Goal: Information Seeking & Learning: Understand process/instructions

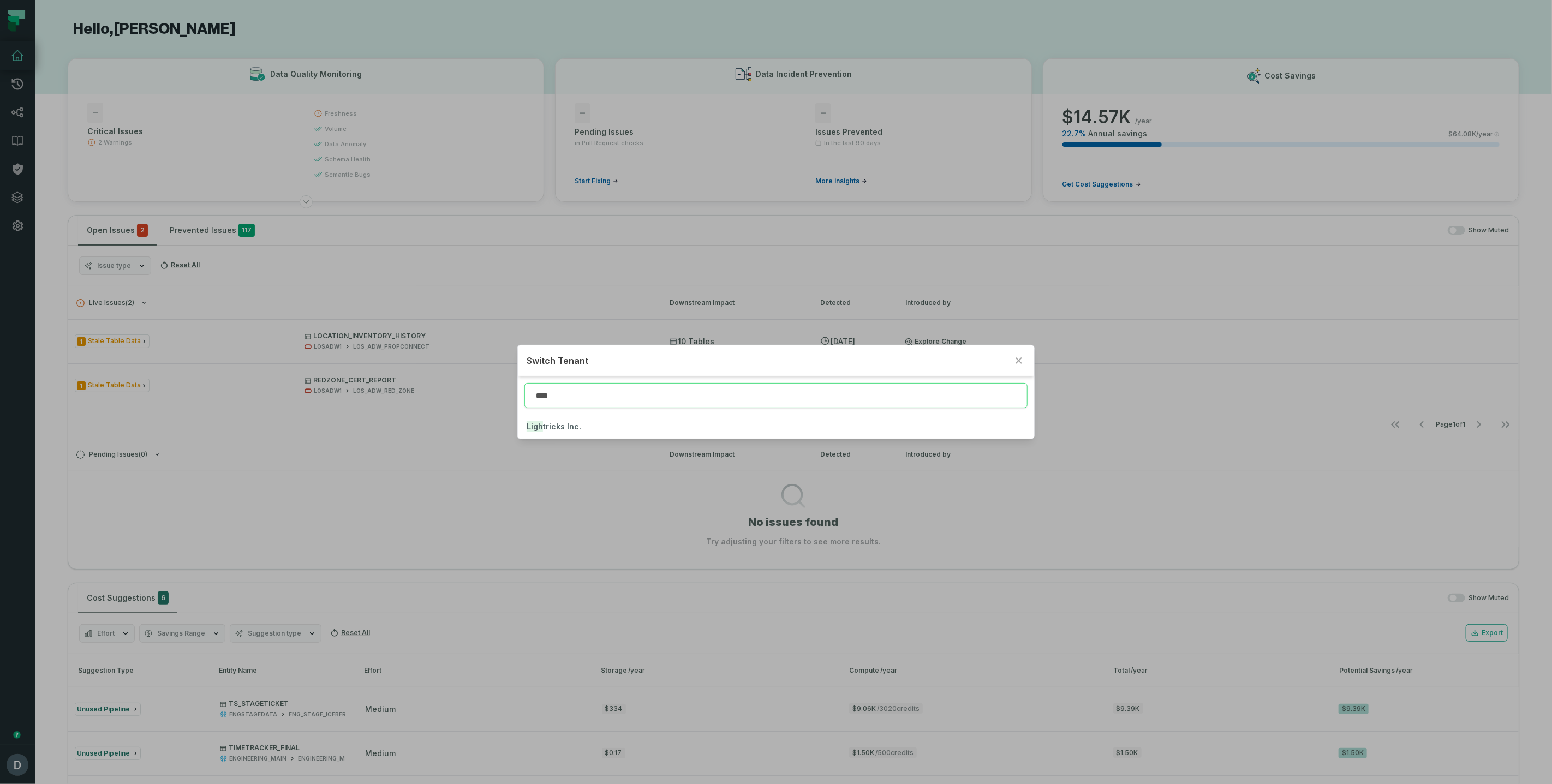
type input "****"
click button "Ligh tricks Inc." at bounding box center [776, 426] width 517 height 24
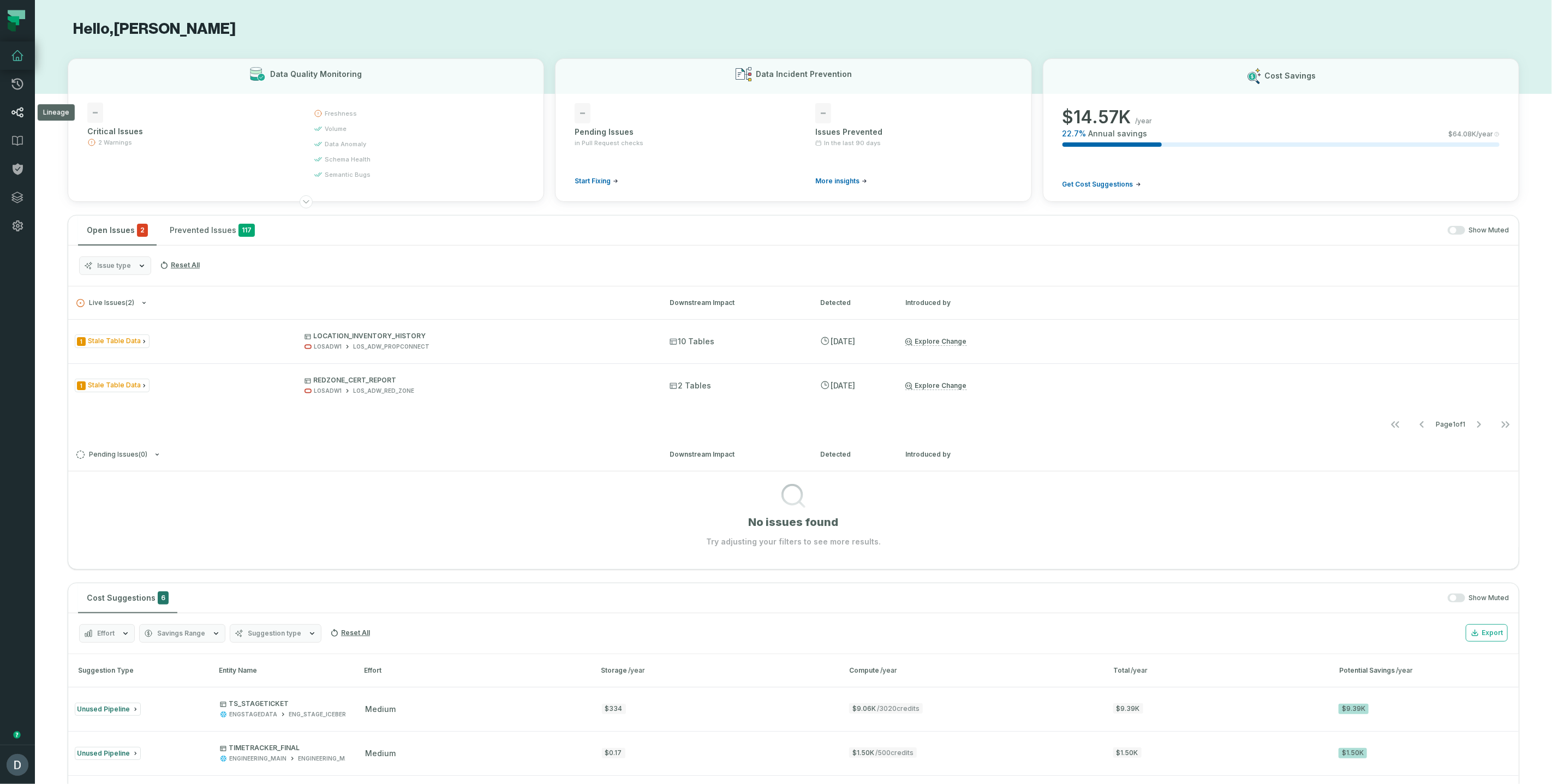
click at [22, 121] on link "Lineage" at bounding box center [17, 113] width 35 height 28
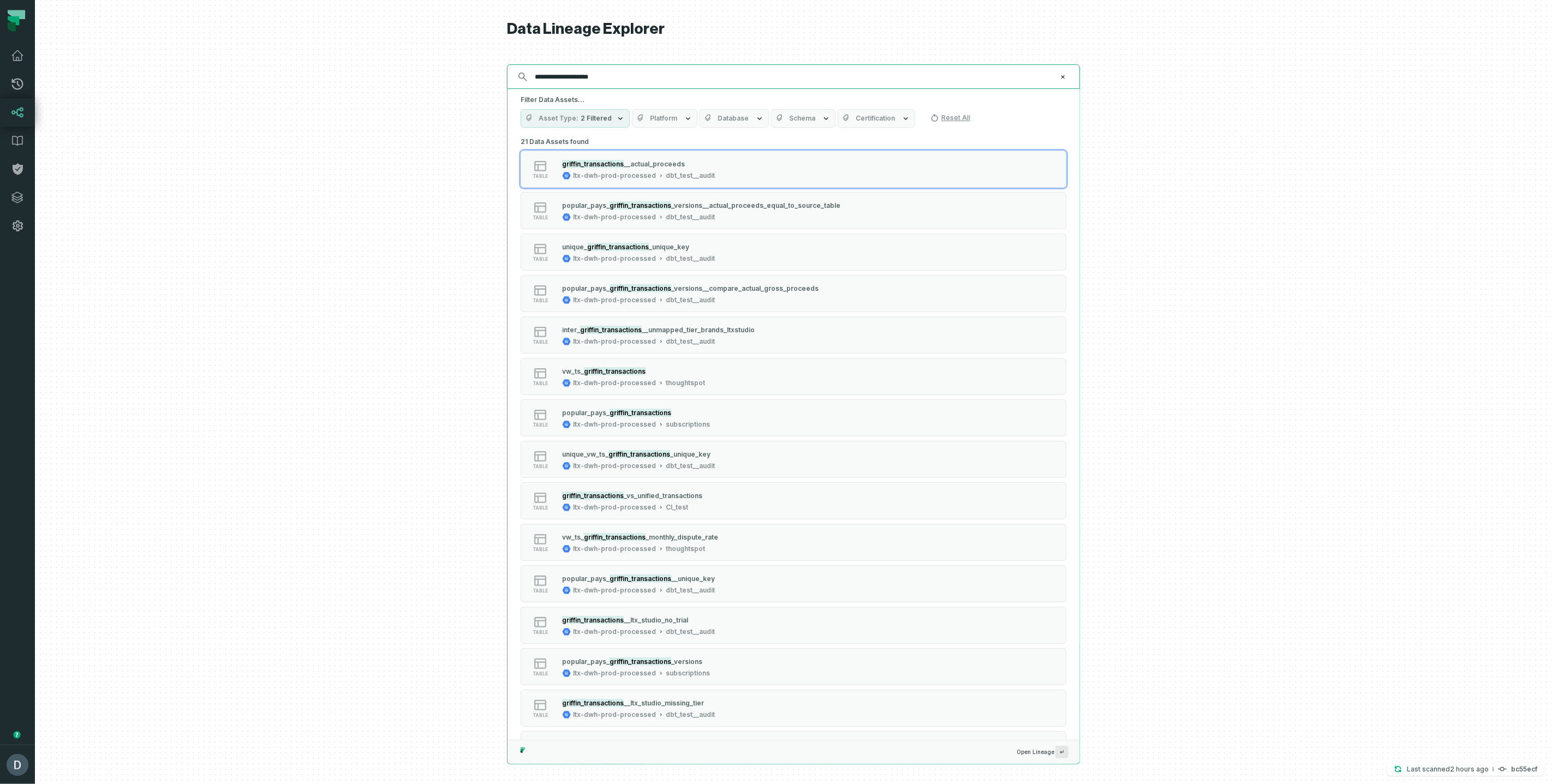
click at [584, 74] on input "**********" at bounding box center [792, 77] width 528 height 17
paste input "******"
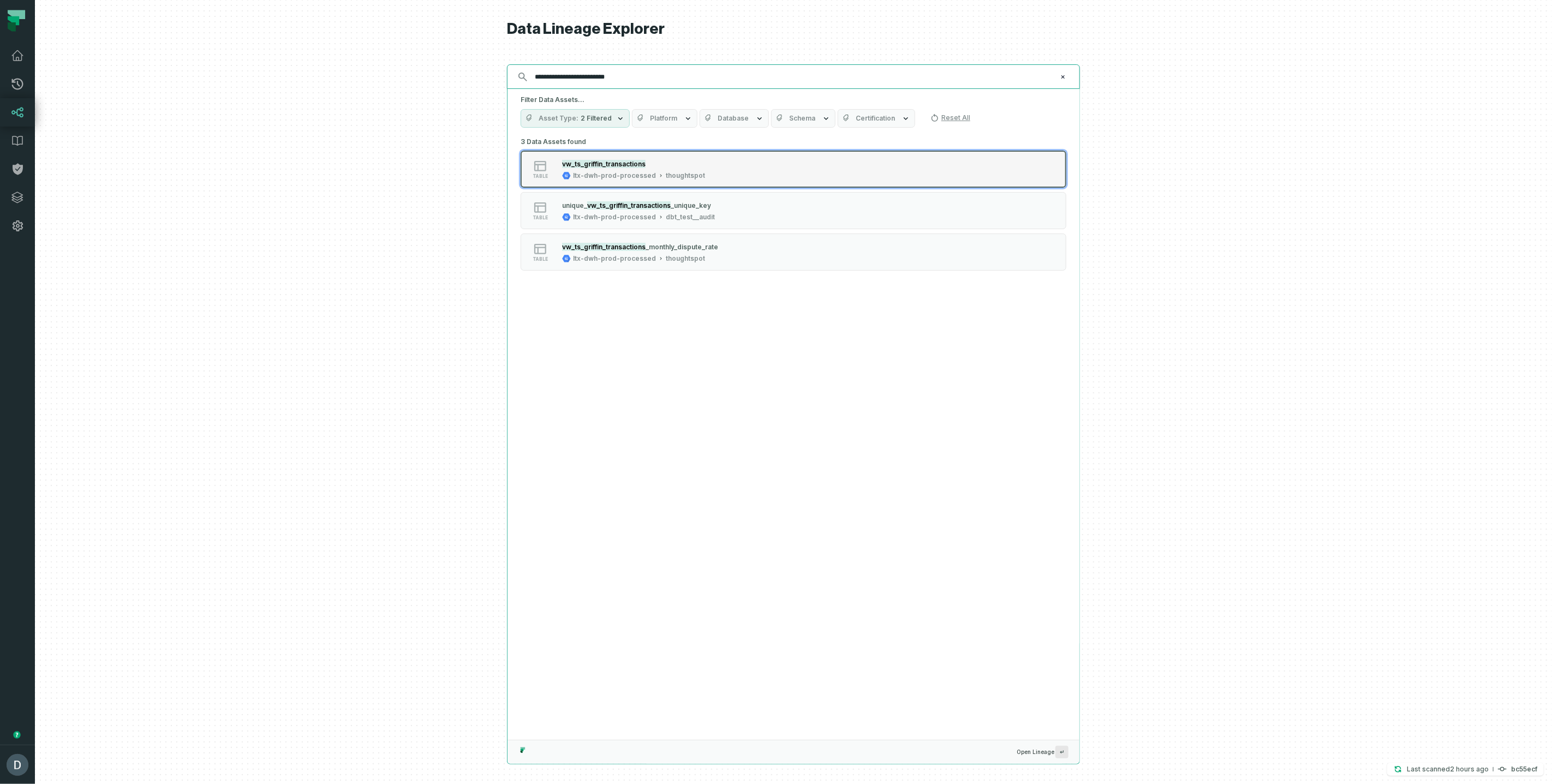
type input "**********"
click at [579, 166] on mark "vw_ts_griffin_transactions" at bounding box center [604, 164] width 84 height 8
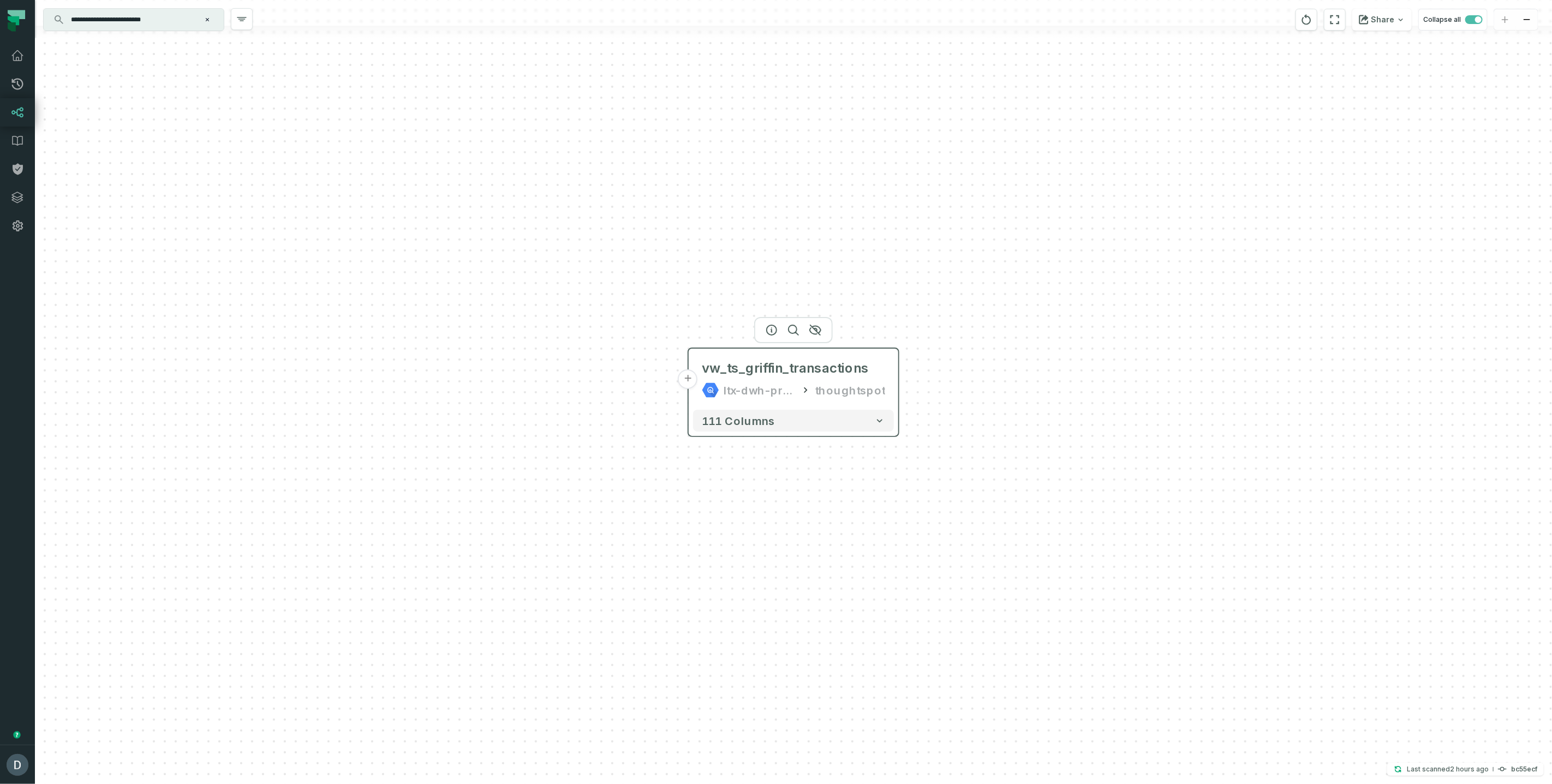
click at [686, 382] on button "+" at bounding box center [688, 379] width 20 height 20
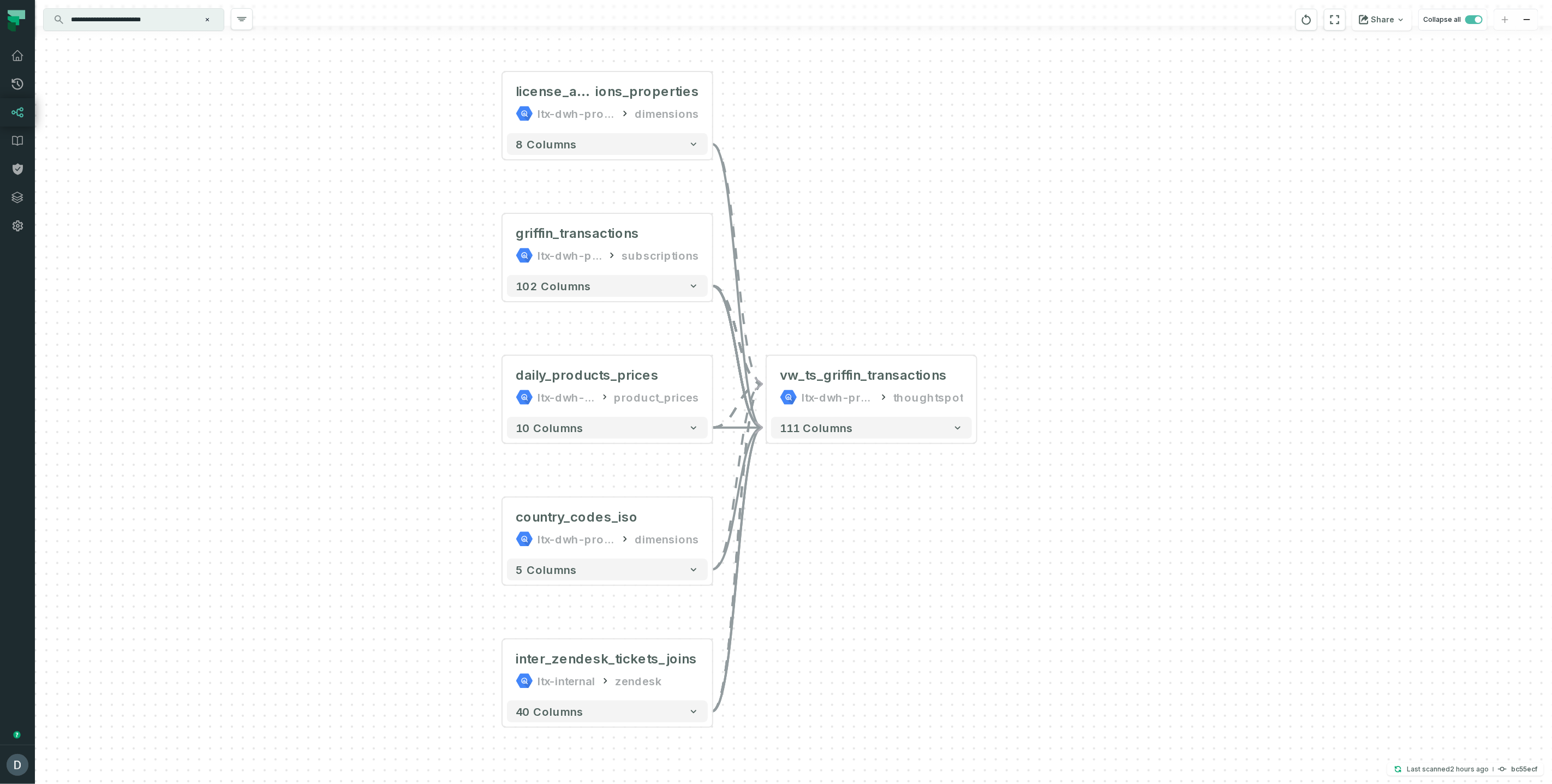
drag, startPoint x: 531, startPoint y: 392, endPoint x: 401, endPoint y: 334, distance: 142.4
click at [401, 334] on div "license_applicat ions_properties ltx-dwh-prod-processed dimensions + 8 columns …" at bounding box center [794, 392] width 1518 height 784
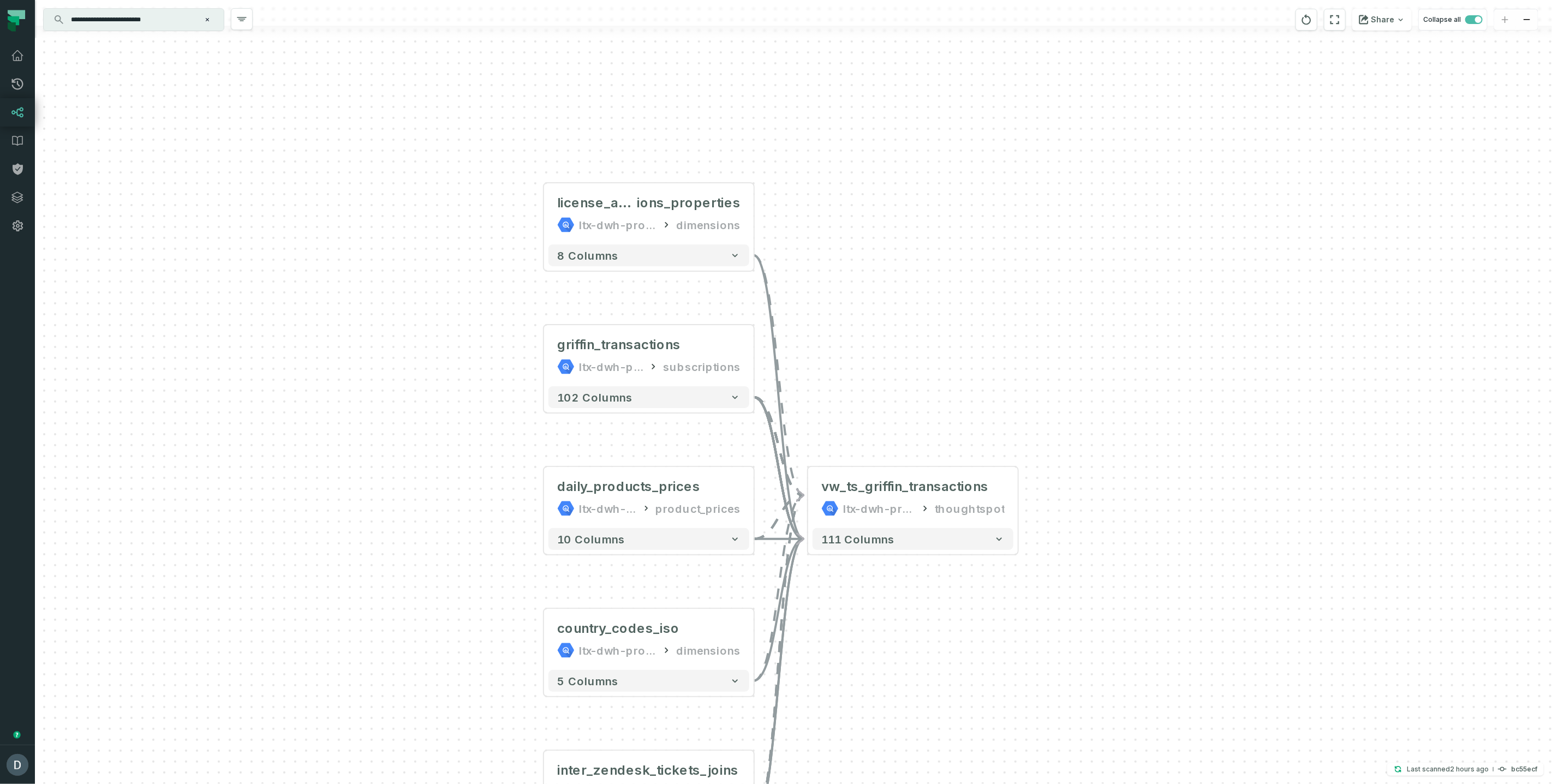
drag, startPoint x: 401, startPoint y: 334, endPoint x: 452, endPoint y: 472, distance: 147.1
click at [452, 472] on div "license_applicat ions_properties ltx-dwh-prod-processed dimensions + 8 columns …" at bounding box center [794, 392] width 1518 height 784
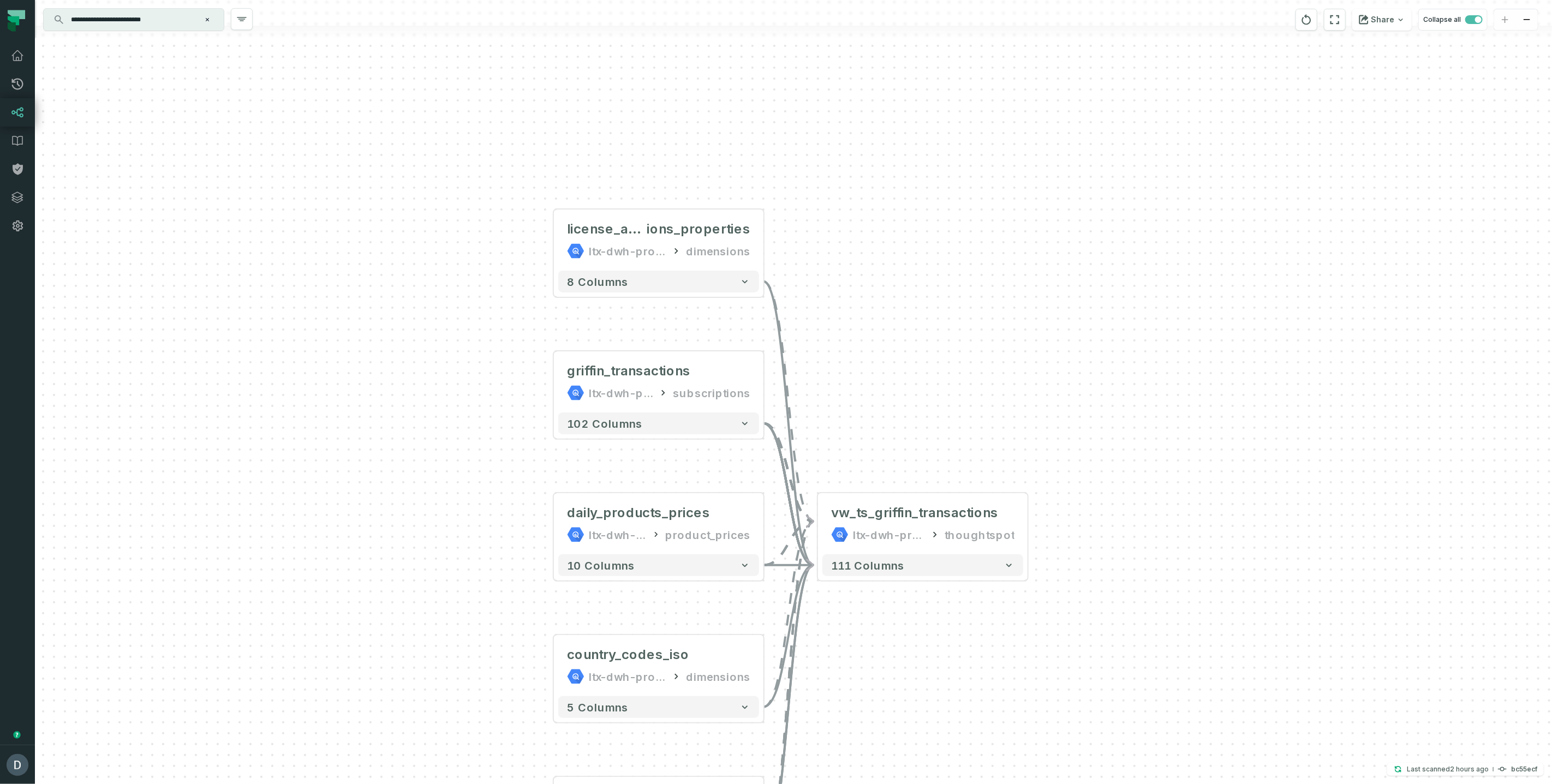
click at [171, 18] on input "**********" at bounding box center [133, 20] width 137 height 17
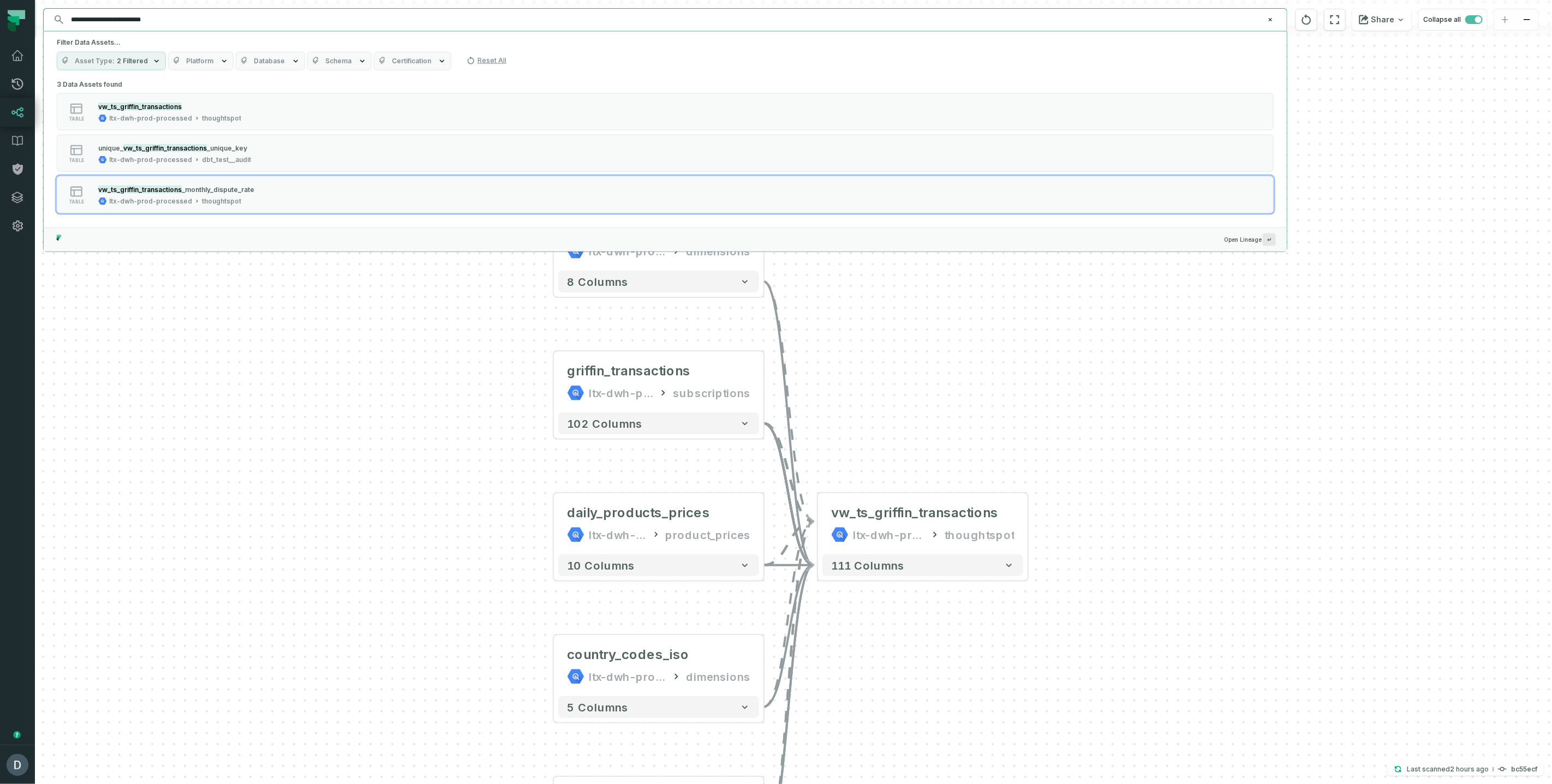
click at [254, 447] on div "license_applicat ions_properties ltx-dwh-prod-processed dimensions + 8 columns …" at bounding box center [794, 392] width 1518 height 784
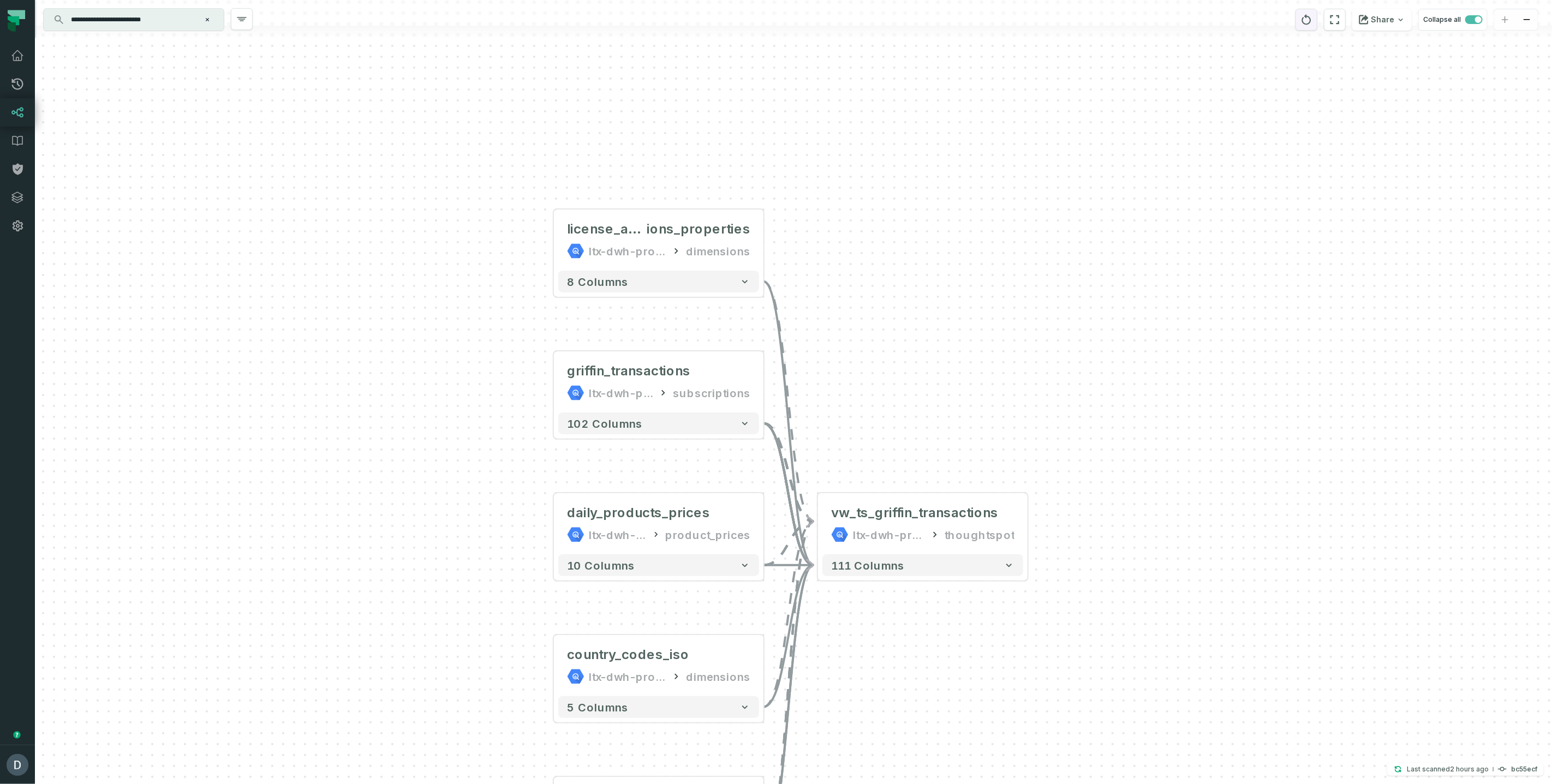
click at [1306, 26] on icon "reset" at bounding box center [1307, 19] width 12 height 13
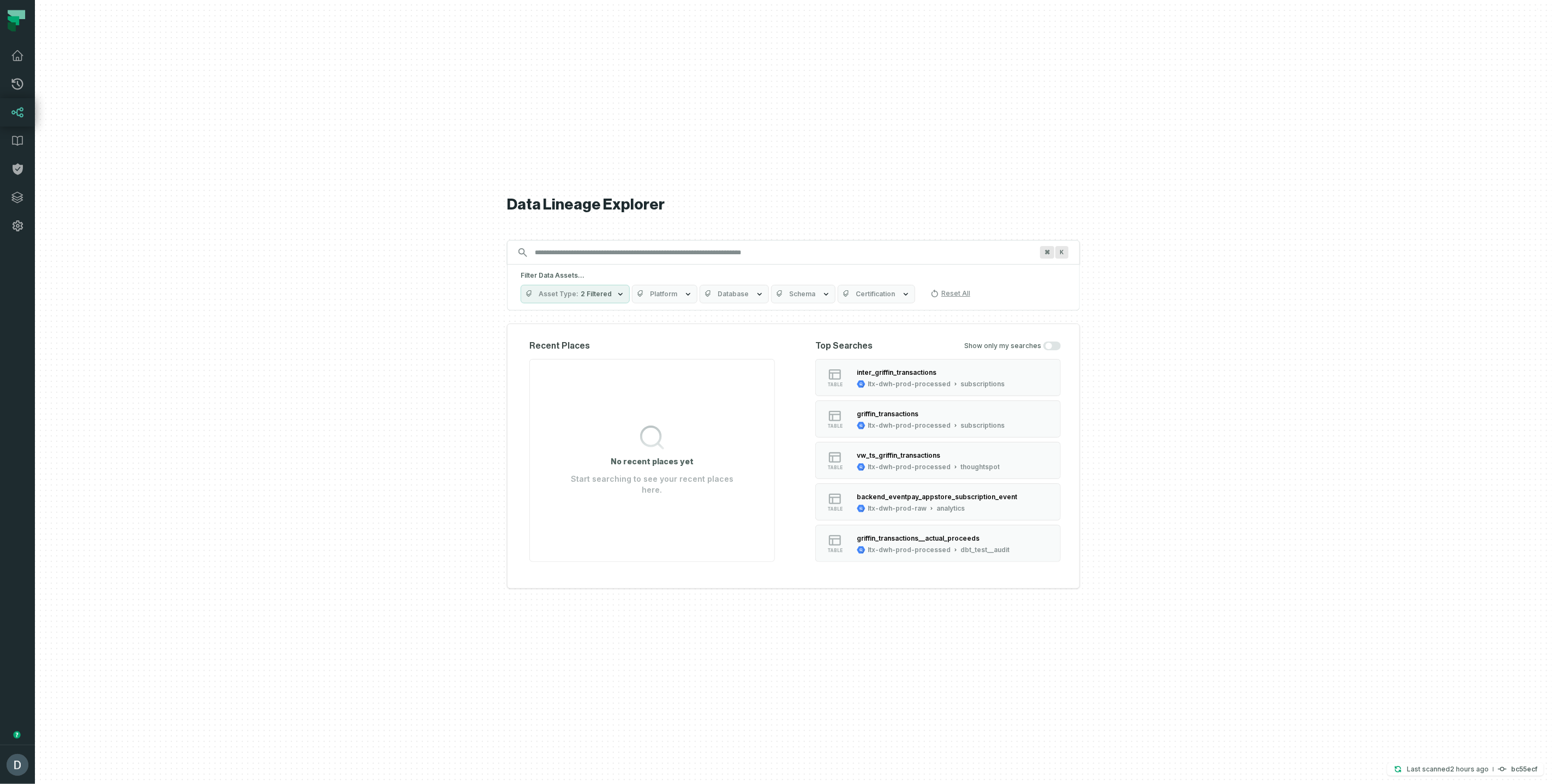
click at [653, 263] on div "⌘ K" at bounding box center [794, 252] width 573 height 25
click at [659, 255] on input "Discovery Provider cmdk menu" at bounding box center [784, 252] width 511 height 17
paste input "**********"
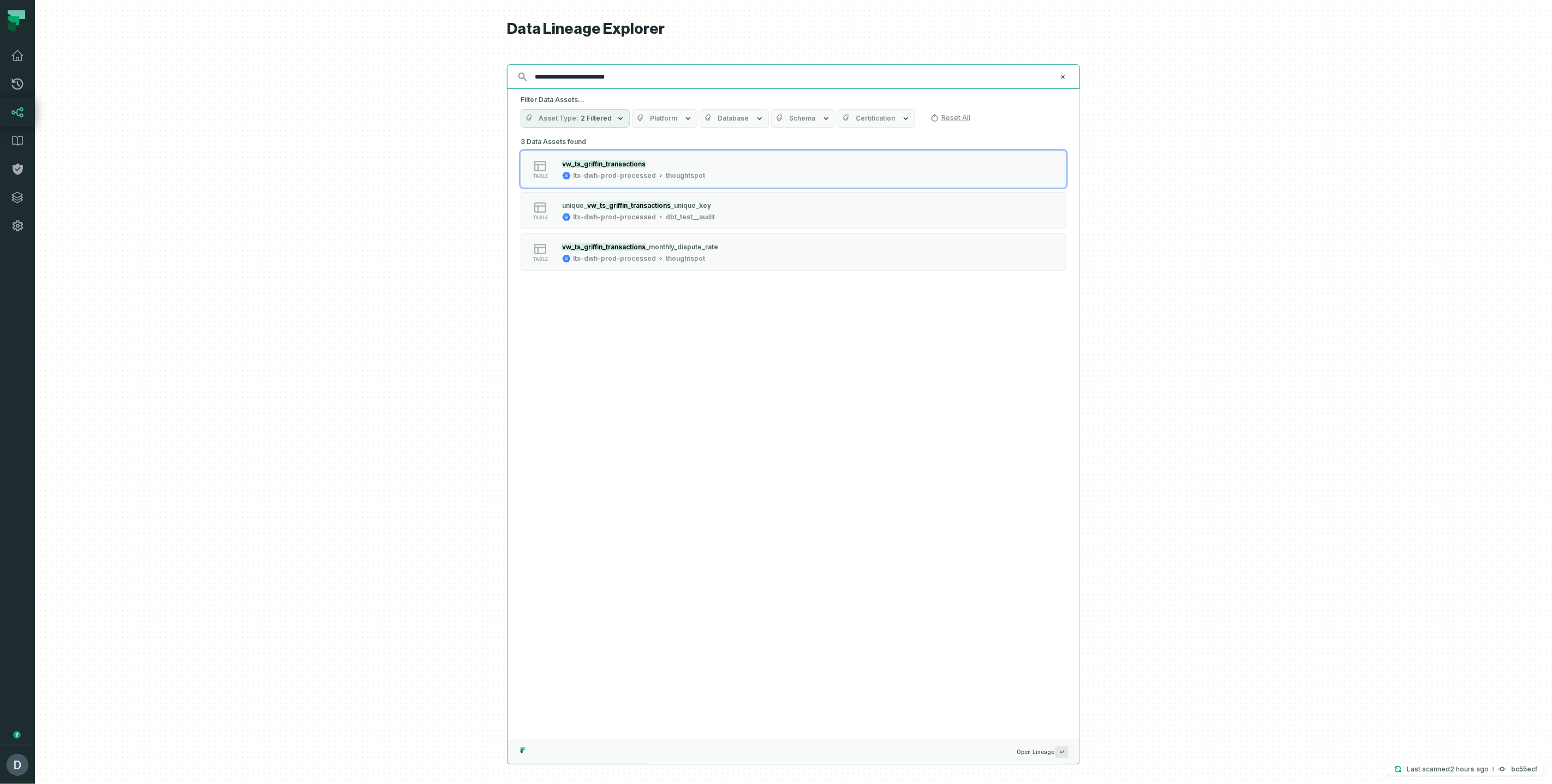
drag, startPoint x: 556, startPoint y: 74, endPoint x: 494, endPoint y: 73, distance: 62.0
click at [494, 73] on div "**********" at bounding box center [794, 392] width 1518 height 784
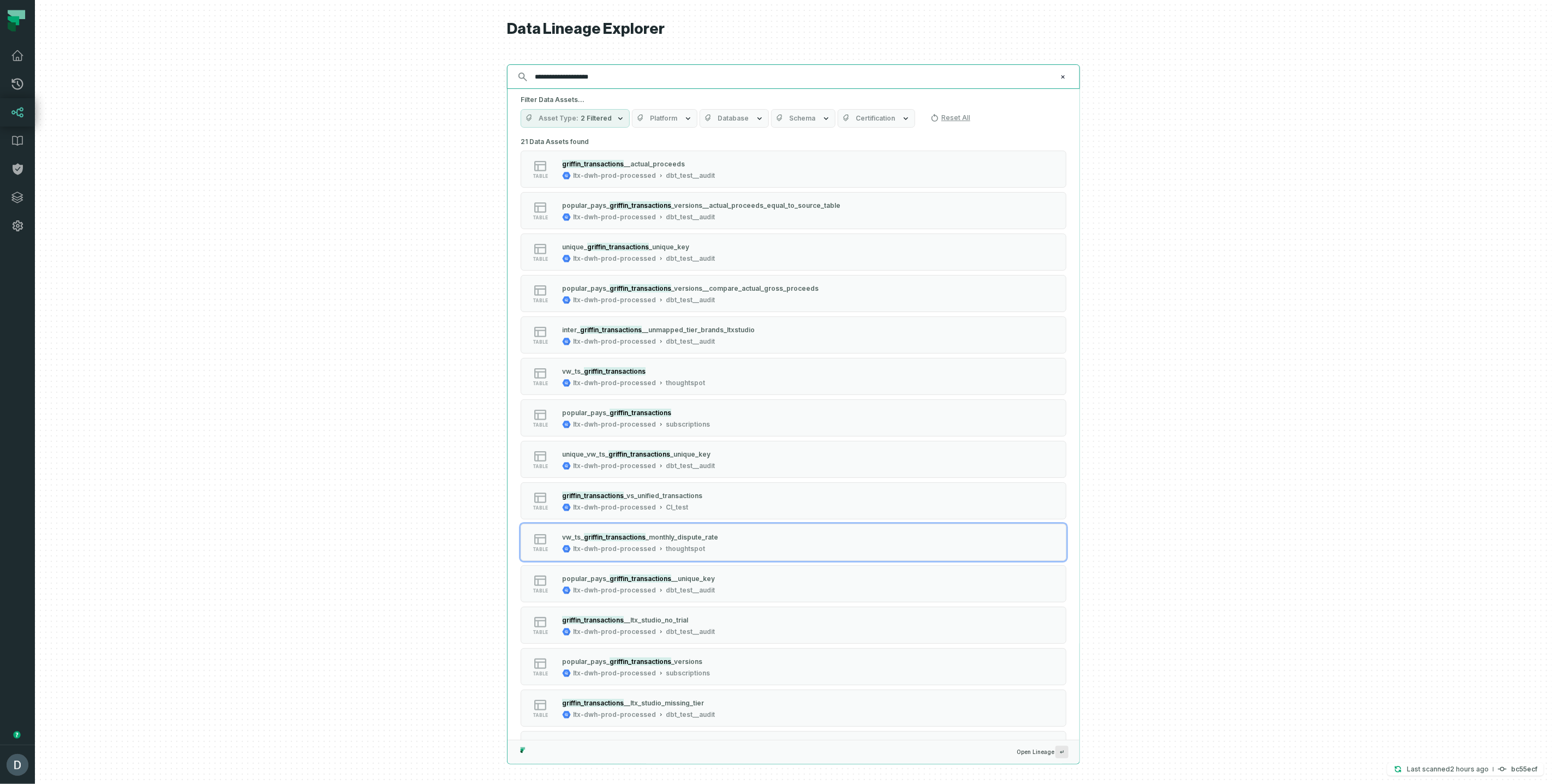
type input "**********"
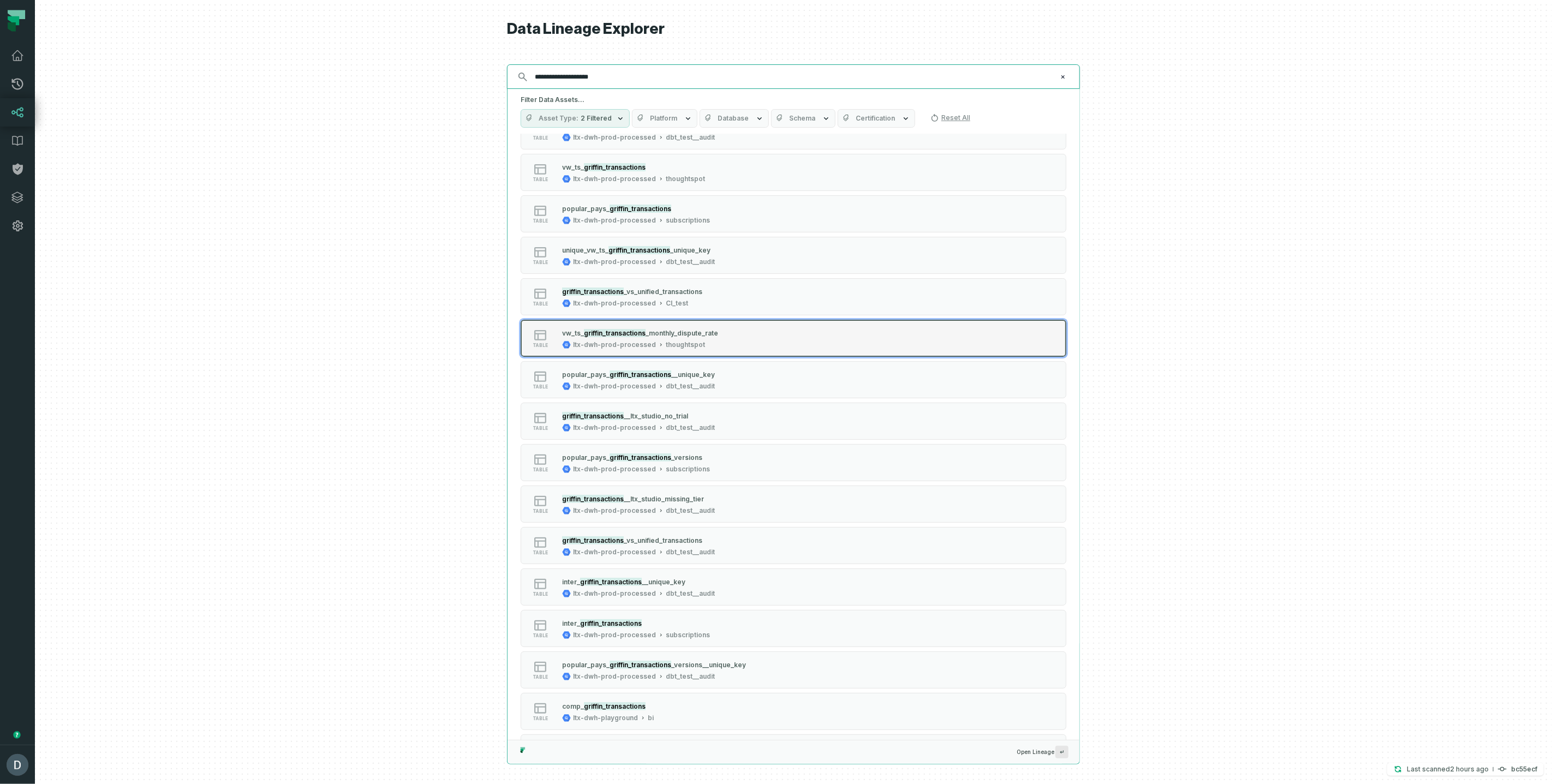
scroll to position [291, 0]
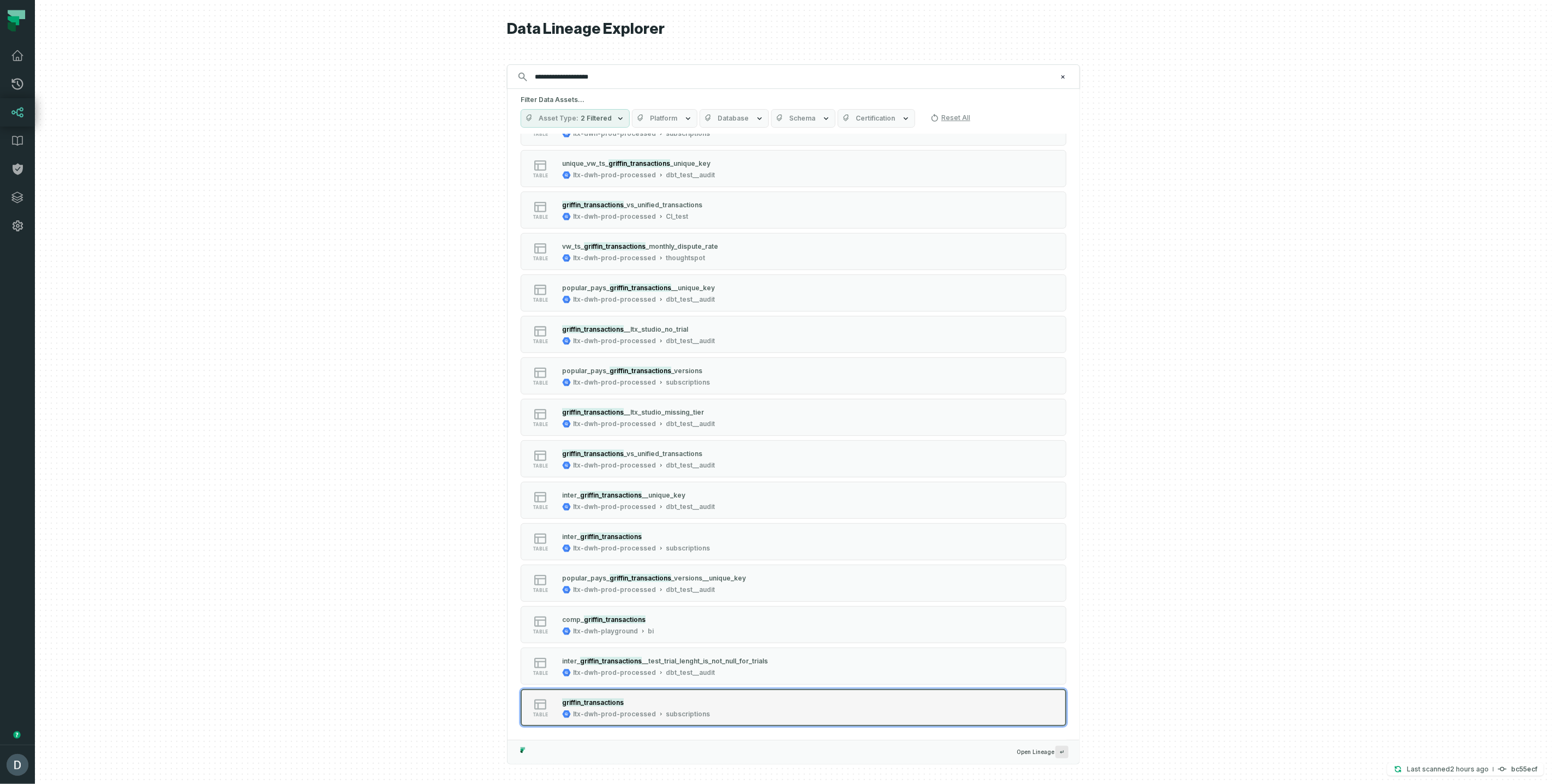
click at [638, 713] on div "ltx-dwh-prod-processed" at bounding box center [614, 714] width 83 height 9
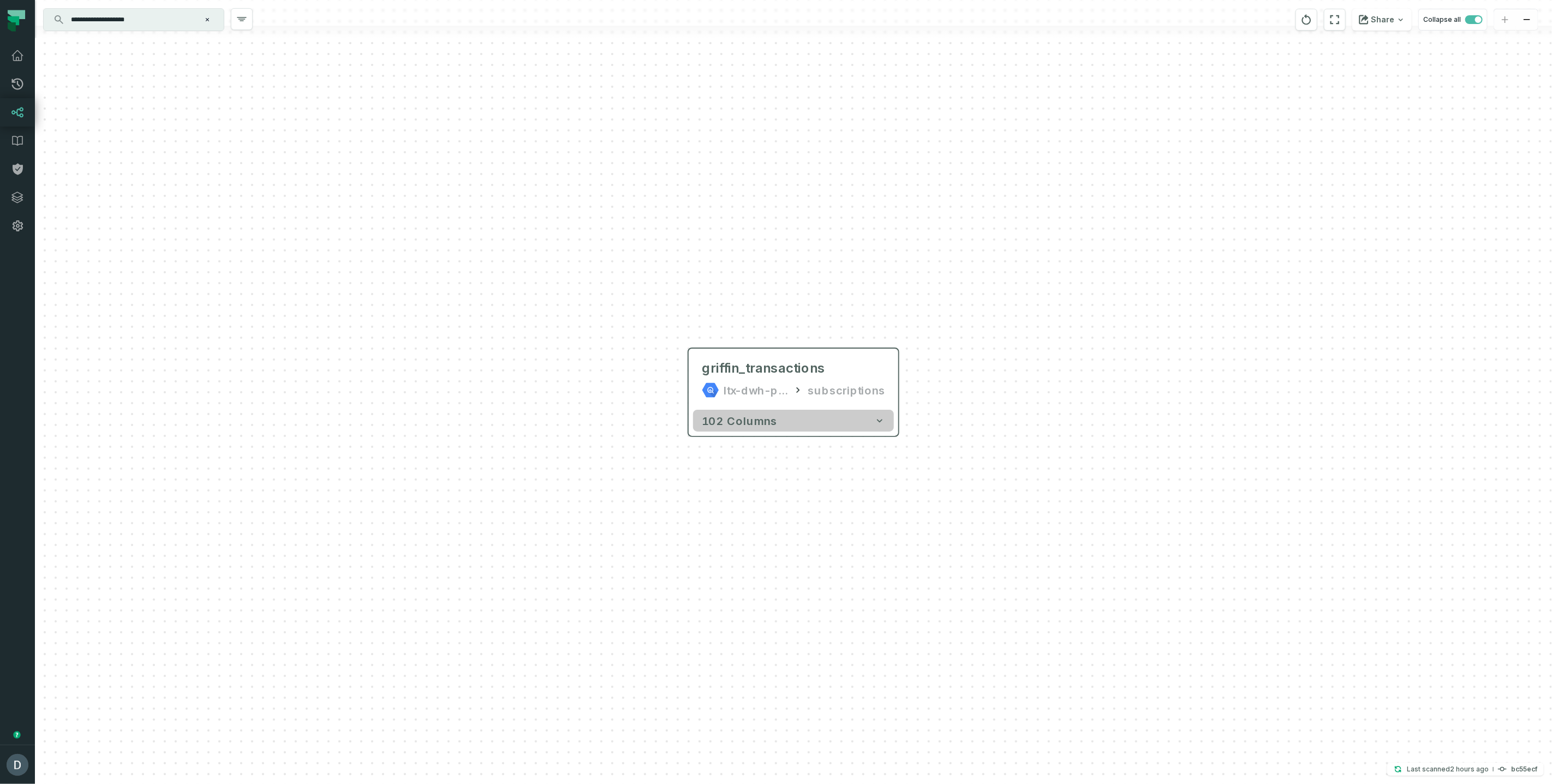
click at [852, 422] on button "102 columns" at bounding box center [794, 420] width 201 height 22
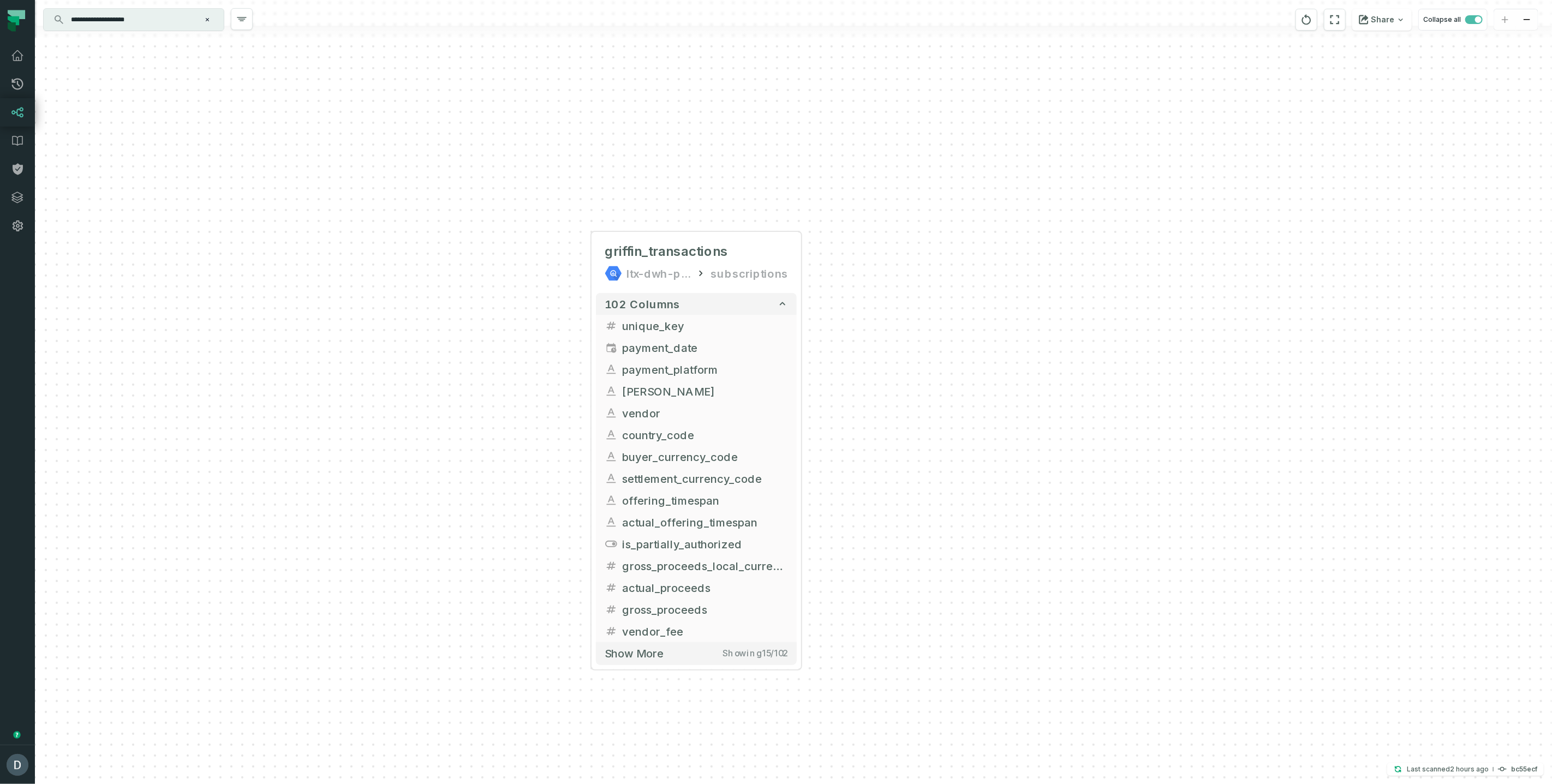
drag, startPoint x: 552, startPoint y: 565, endPoint x: 408, endPoint y: 425, distance: 200.8
click at [408, 425] on div "+ griffin_transactions ltx-dwh-prod-processed subscriptions + 102 columns + uni…" at bounding box center [794, 392] width 1518 height 784
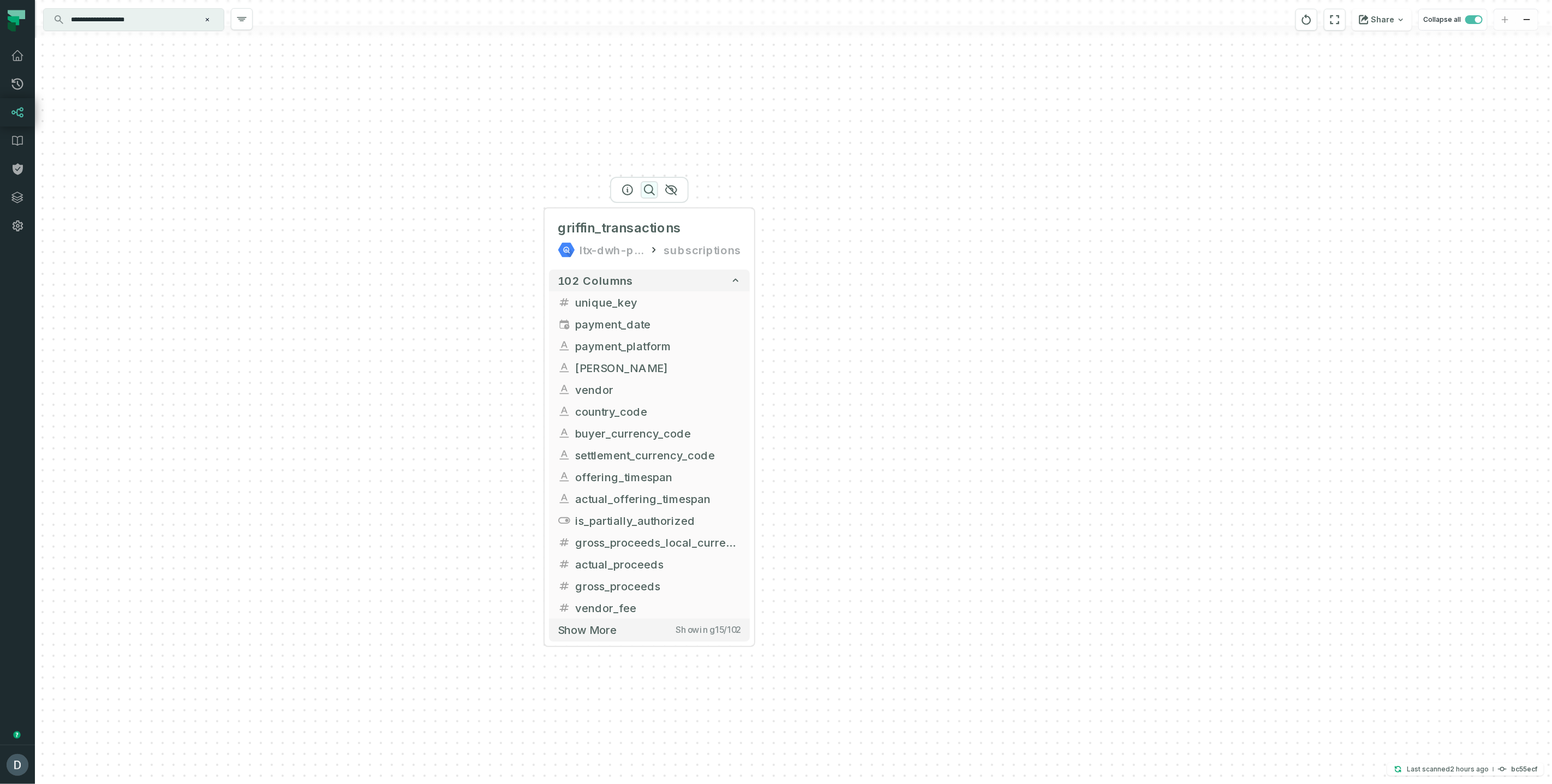
click at [653, 190] on icon "button" at bounding box center [649, 190] width 13 height 13
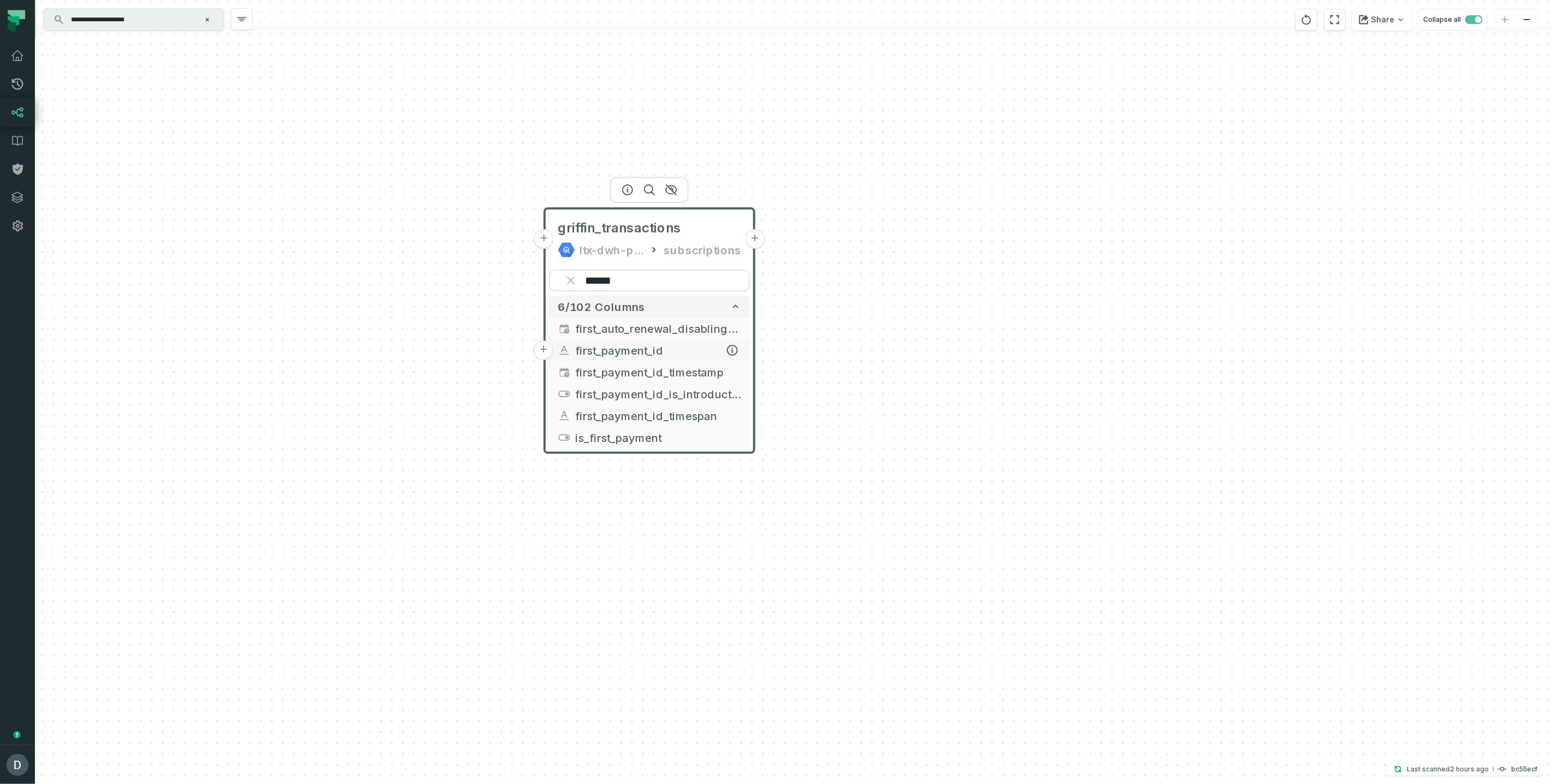
type input "******"
click at [541, 348] on button "+" at bounding box center [544, 350] width 20 height 20
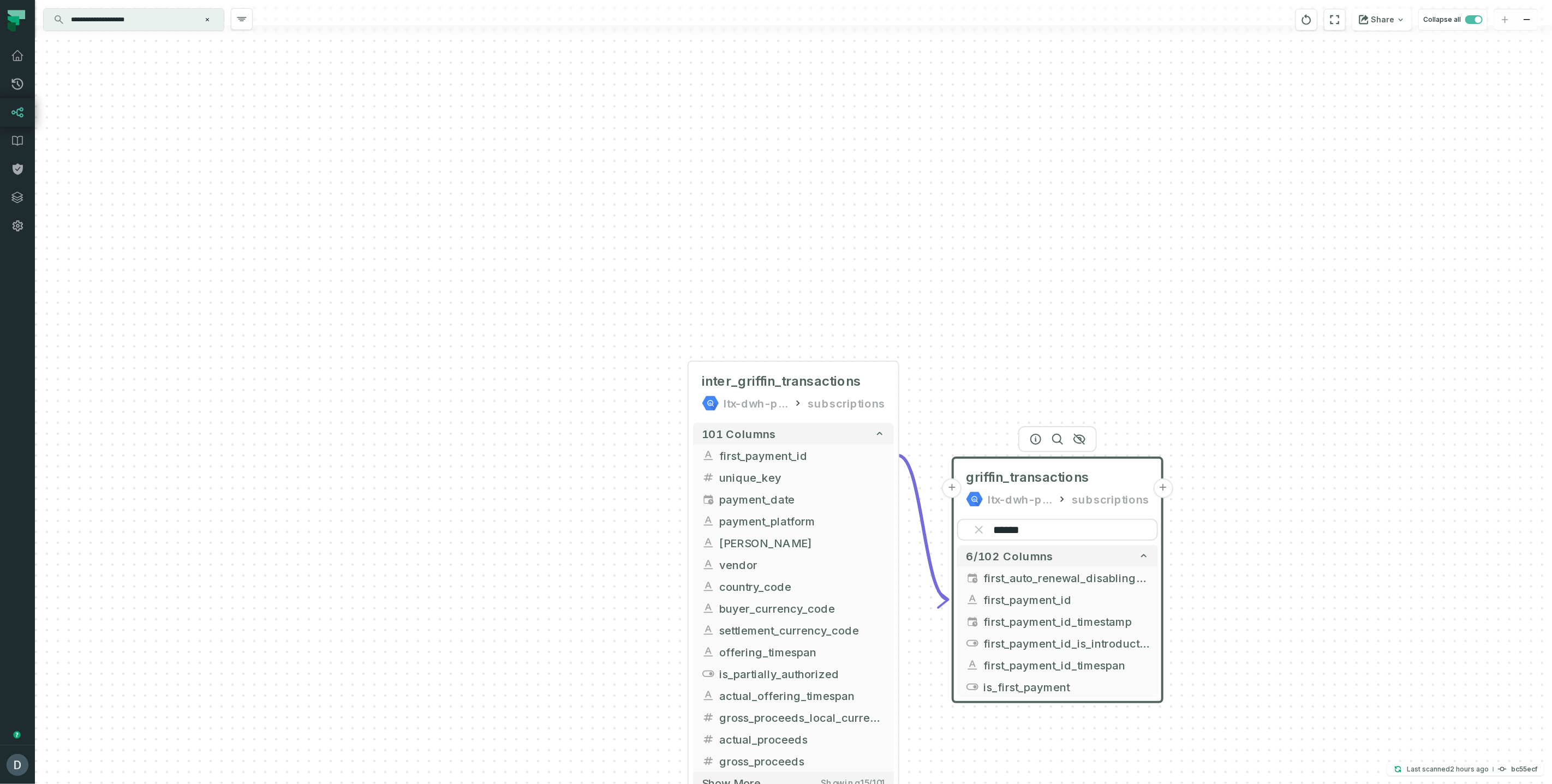
click at [1162, 484] on button "+" at bounding box center [1163, 488] width 20 height 20
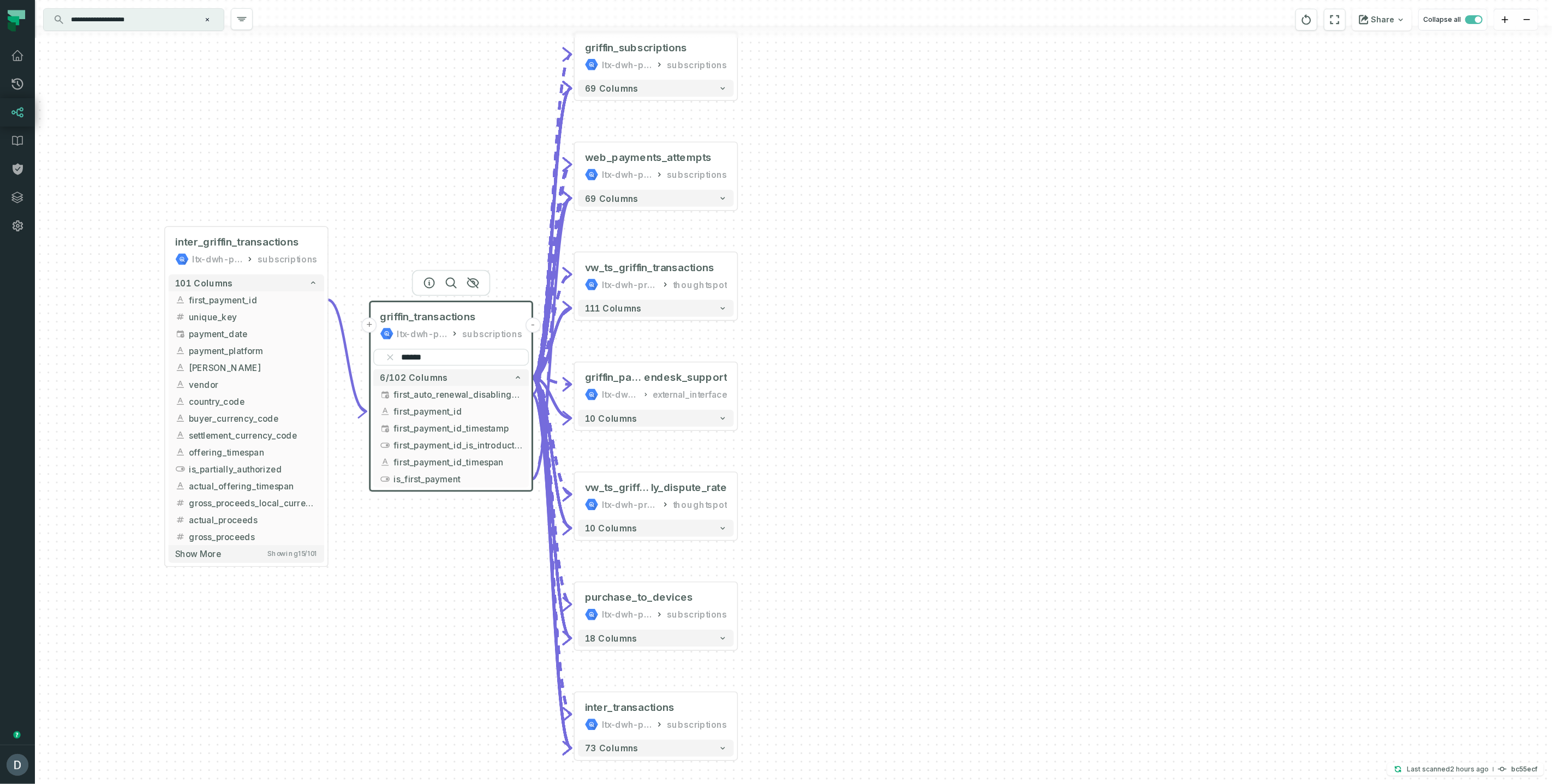
drag, startPoint x: 478, startPoint y: 246, endPoint x: 338, endPoint y: 212, distance: 144.1
click at [338, 212] on div "- griffin_subscriptions ltx-dwh-prod-processed subscriptions + 69 columns + web…" at bounding box center [794, 392] width 1518 height 784
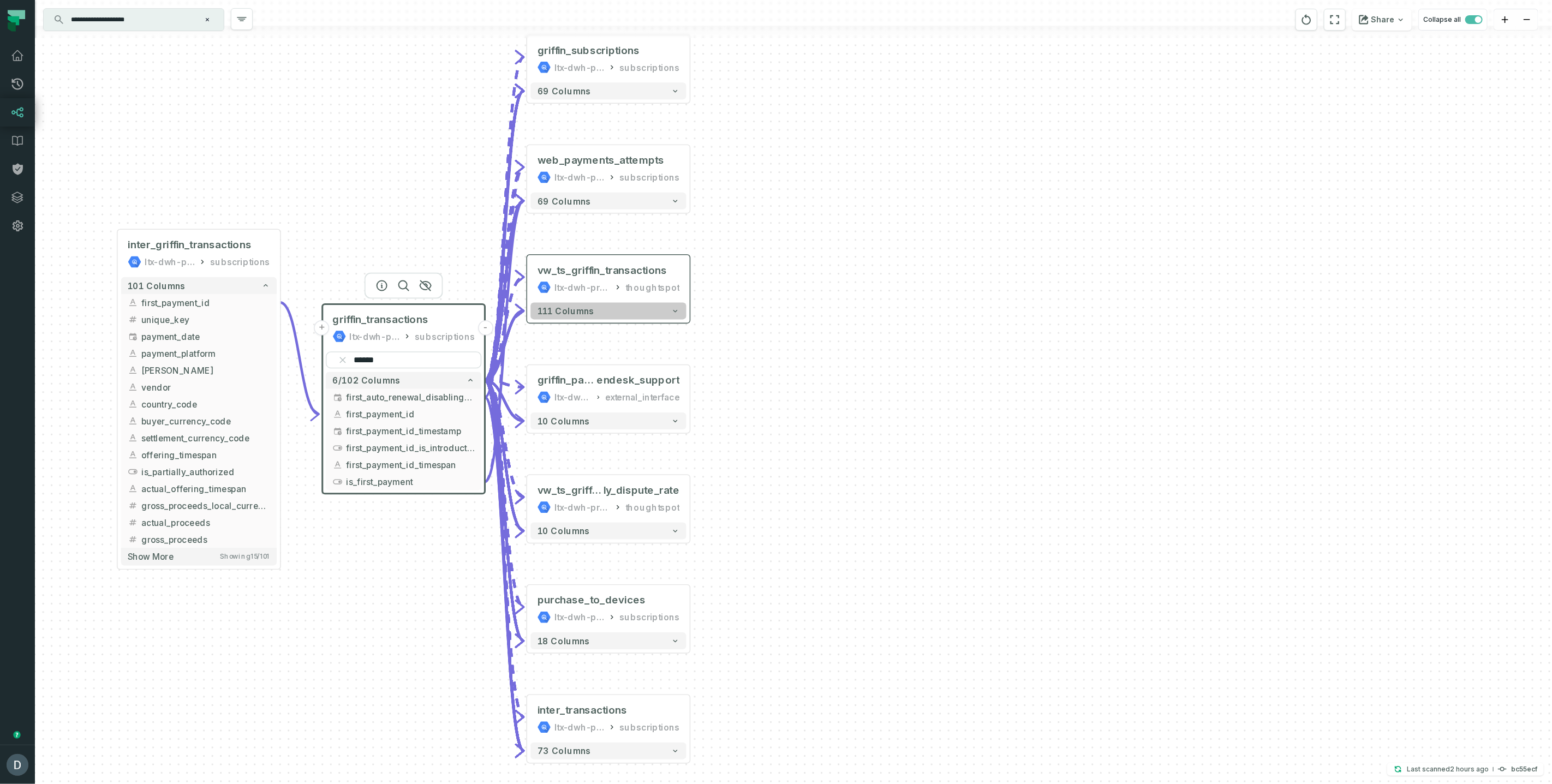
click at [577, 316] on span "111 columns" at bounding box center [566, 311] width 57 height 10
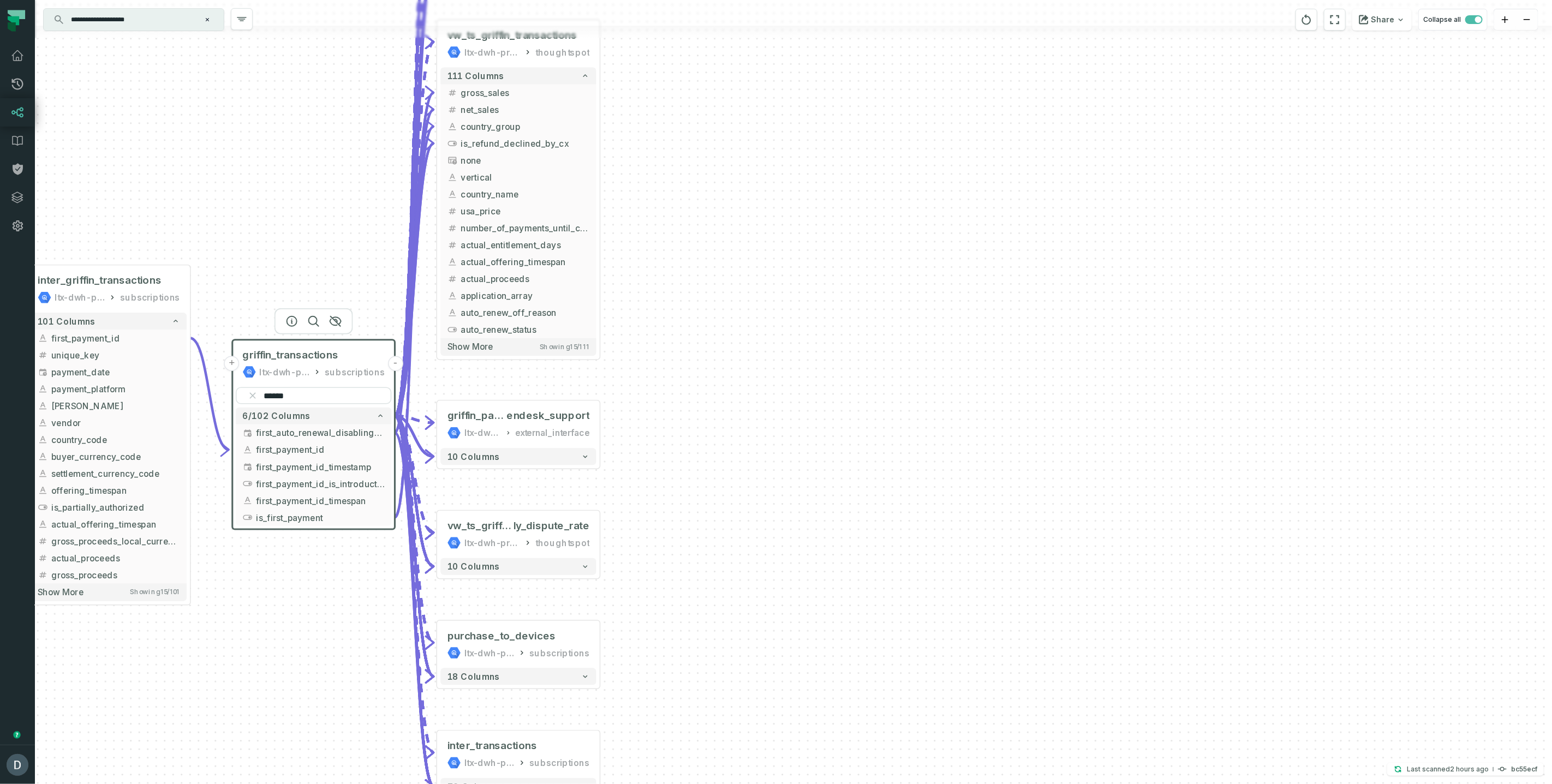
drag, startPoint x: 868, startPoint y: 511, endPoint x: 771, endPoint y: 264, distance: 265.4
click at [771, 264] on div "- griffin_subscriptions ltx-dwh-prod-processed subscriptions + 69 columns + web…" at bounding box center [794, 392] width 1518 height 784
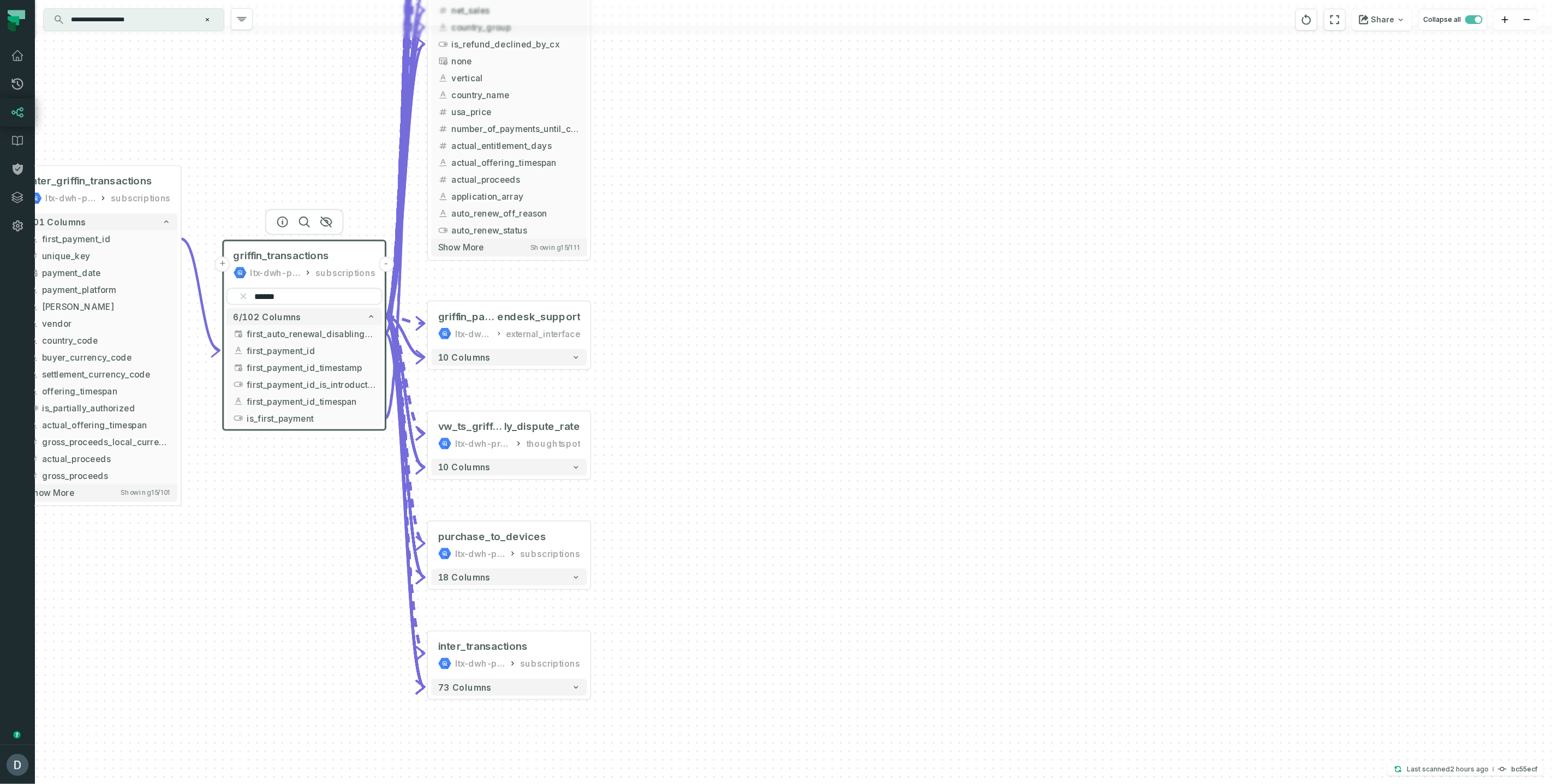
drag, startPoint x: 177, startPoint y: 132, endPoint x: 174, endPoint y: 44, distance: 88.1
click at [174, 44] on div "- griffin_subscriptions ltx-dwh-prod-processed subscriptions + 69 columns + web…" at bounding box center [794, 392] width 1518 height 784
click at [505, 243] on button "Show more Showing 15 / 111" at bounding box center [508, 247] width 156 height 17
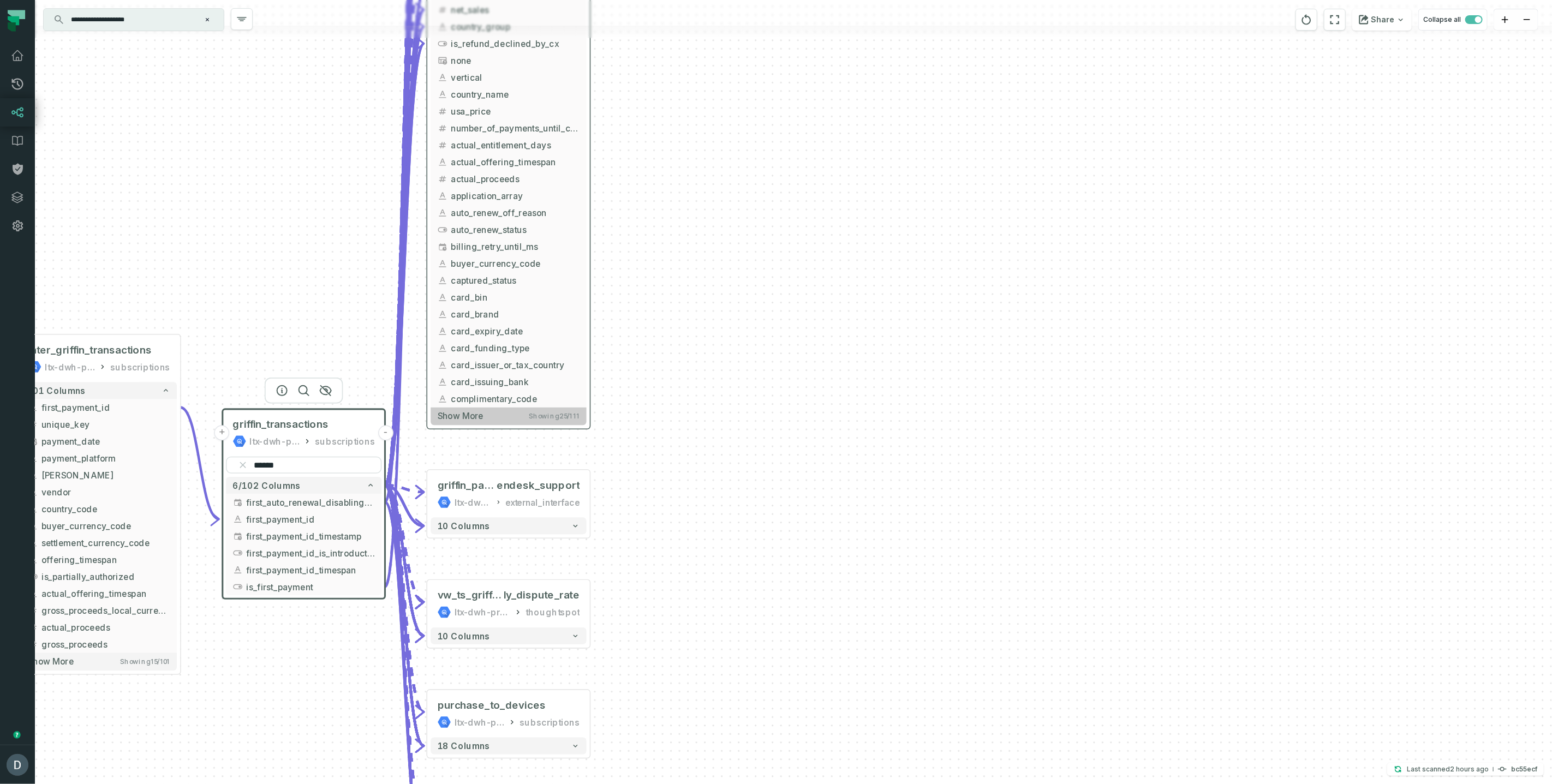
click at [497, 421] on button "Show more Showing 25 / 111" at bounding box center [508, 416] width 156 height 17
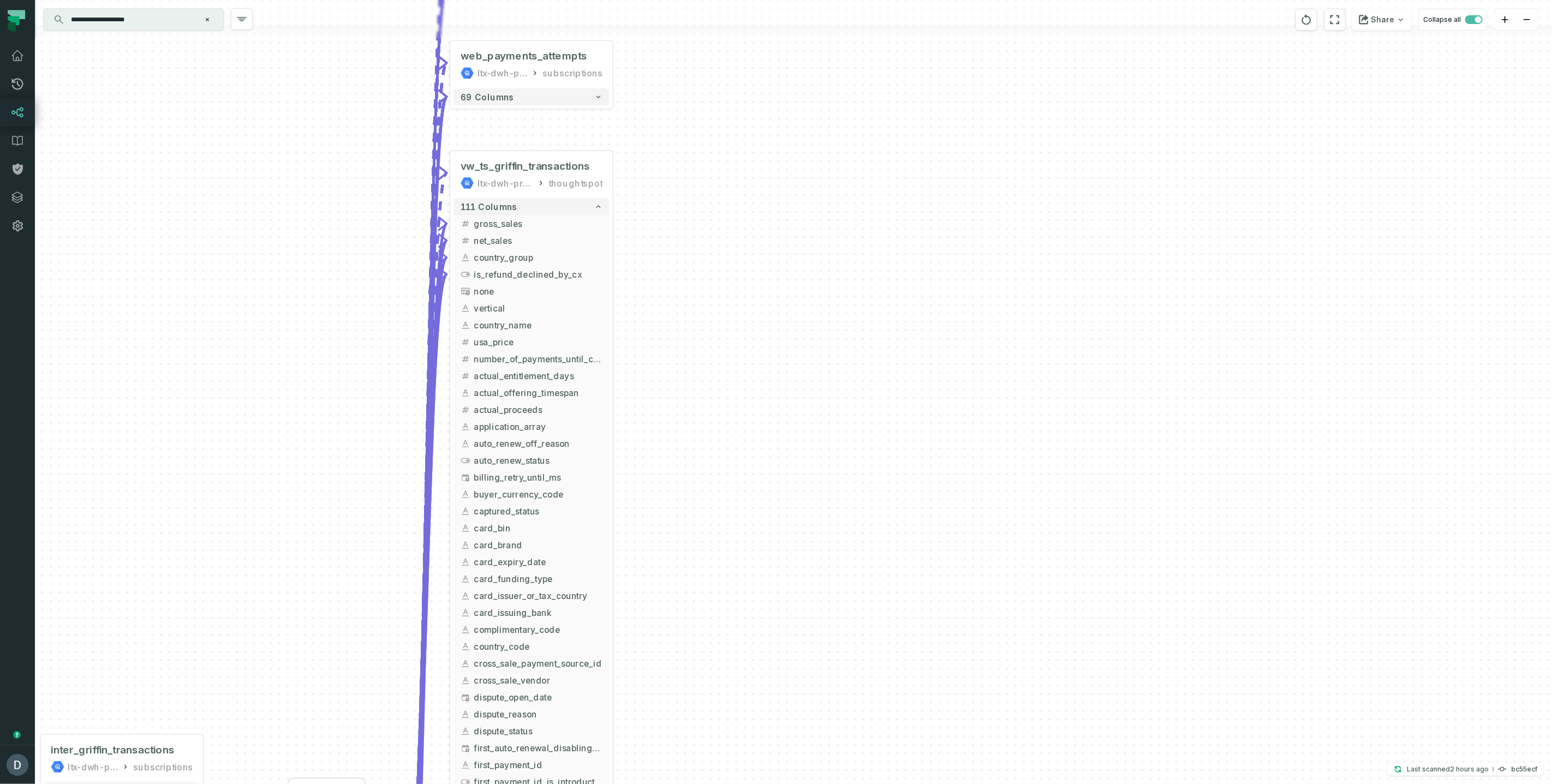
drag, startPoint x: 715, startPoint y: 287, endPoint x: 734, endPoint y: 537, distance: 250.7
click at [734, 537] on div "- griffin_subscriptions ltx-dwh-prod-processed subscriptions + 69 columns + web…" at bounding box center [794, 392] width 1518 height 784
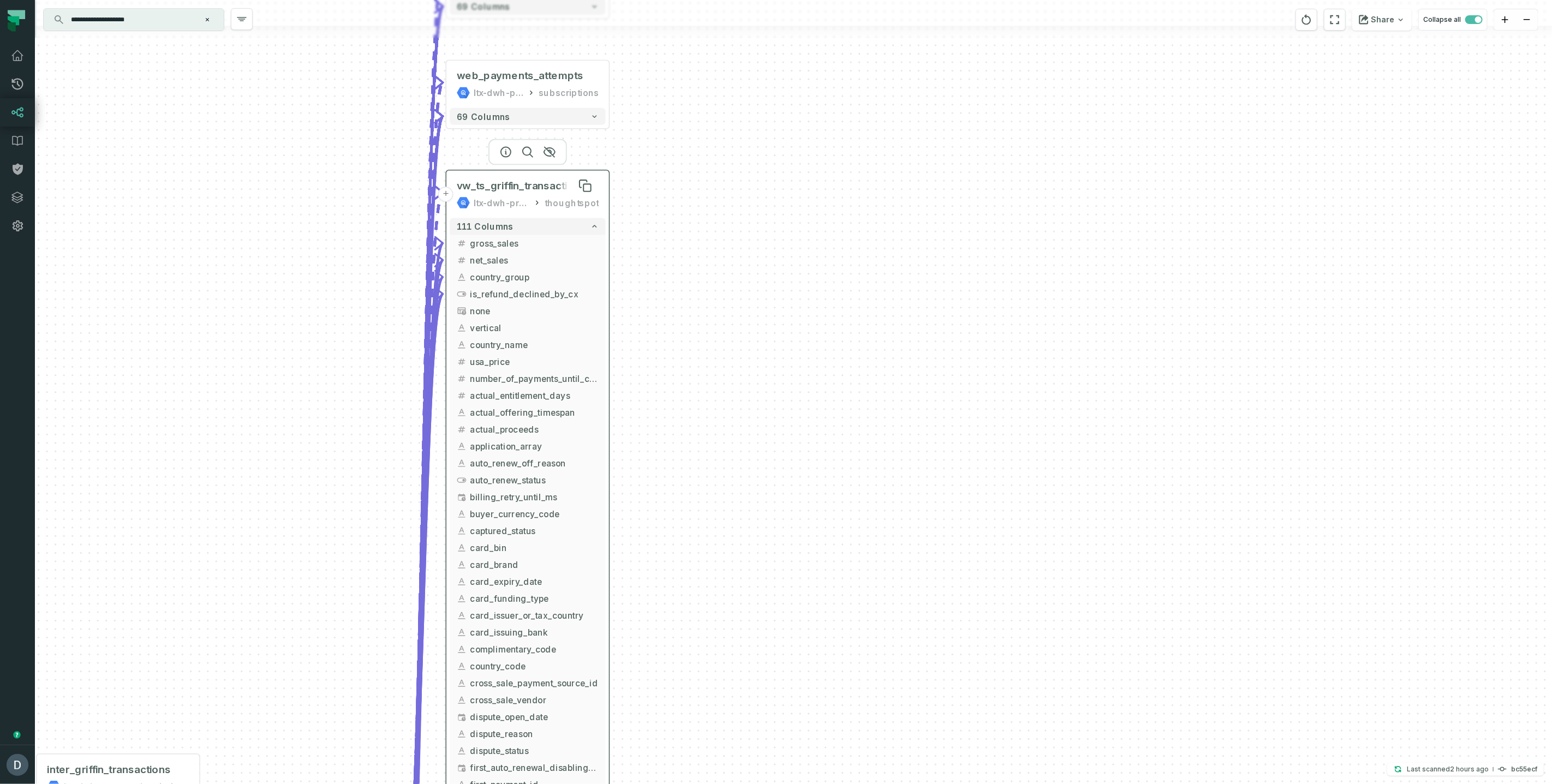
click at [536, 185] on span "vw_ts_griffin_transactions" at bounding box center [521, 186] width 129 height 14
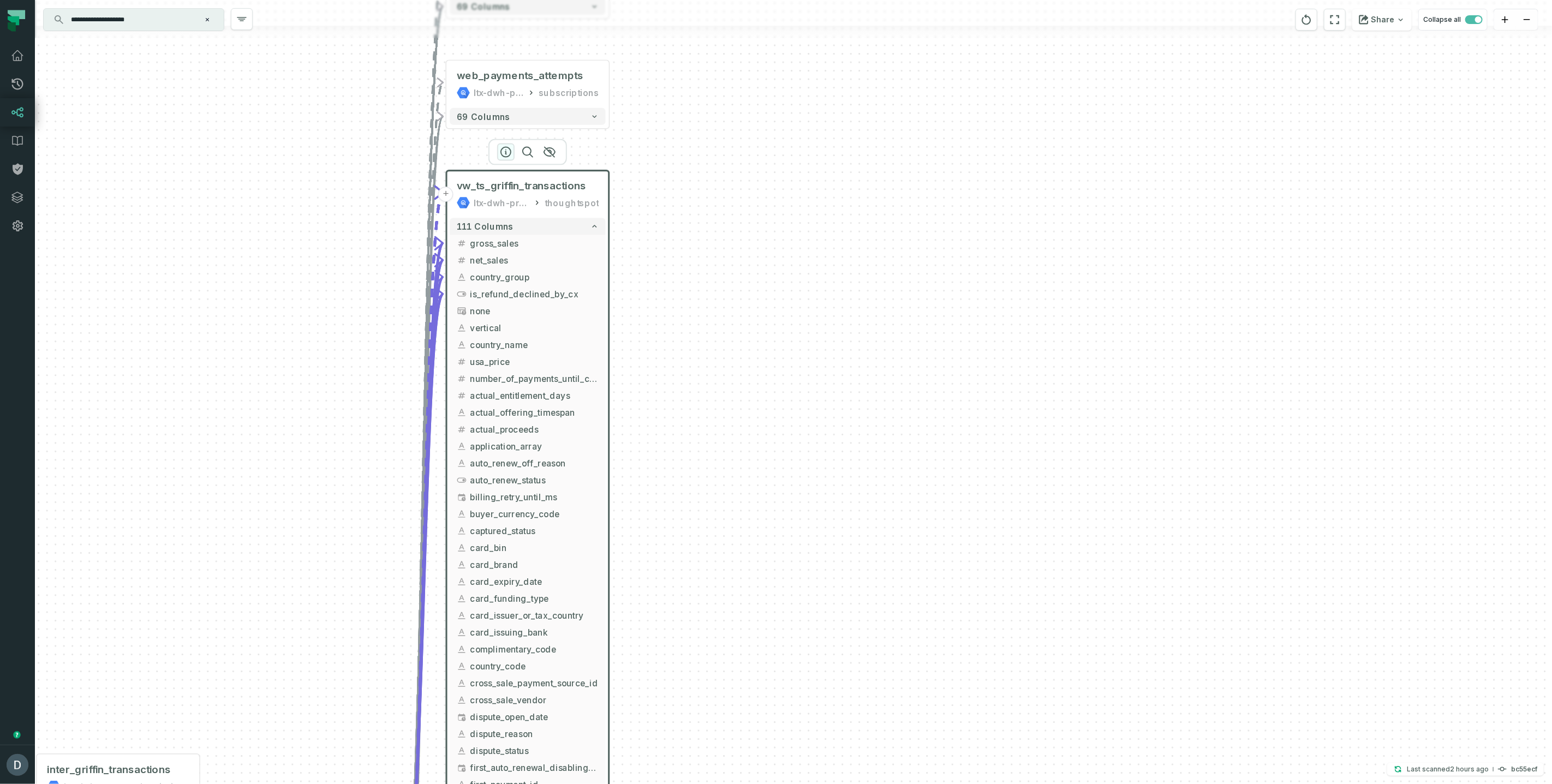
click at [505, 147] on icon "button" at bounding box center [506, 152] width 10 height 10
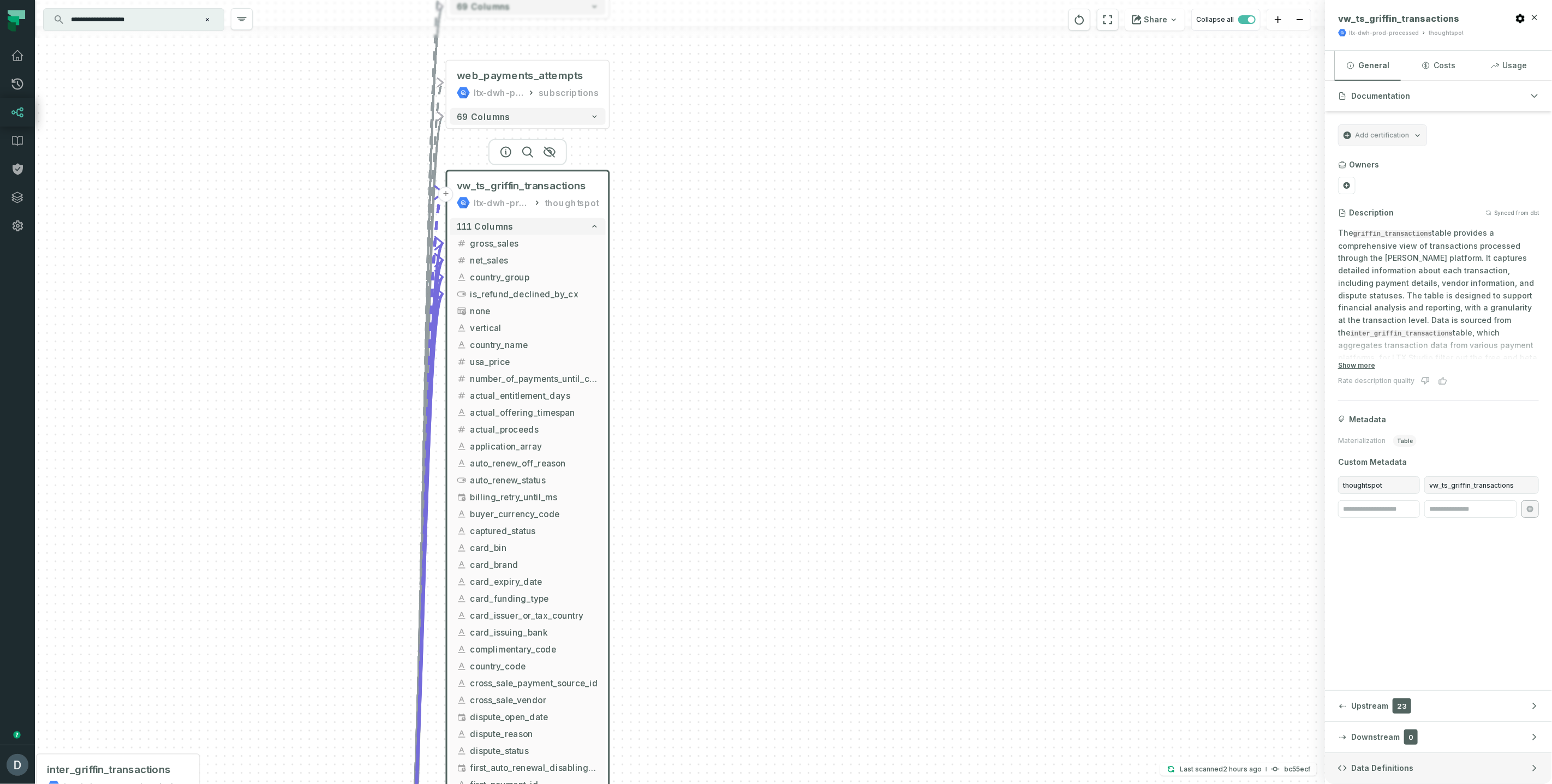
click at [1443, 778] on button "Data Definitions" at bounding box center [1439, 768] width 227 height 31
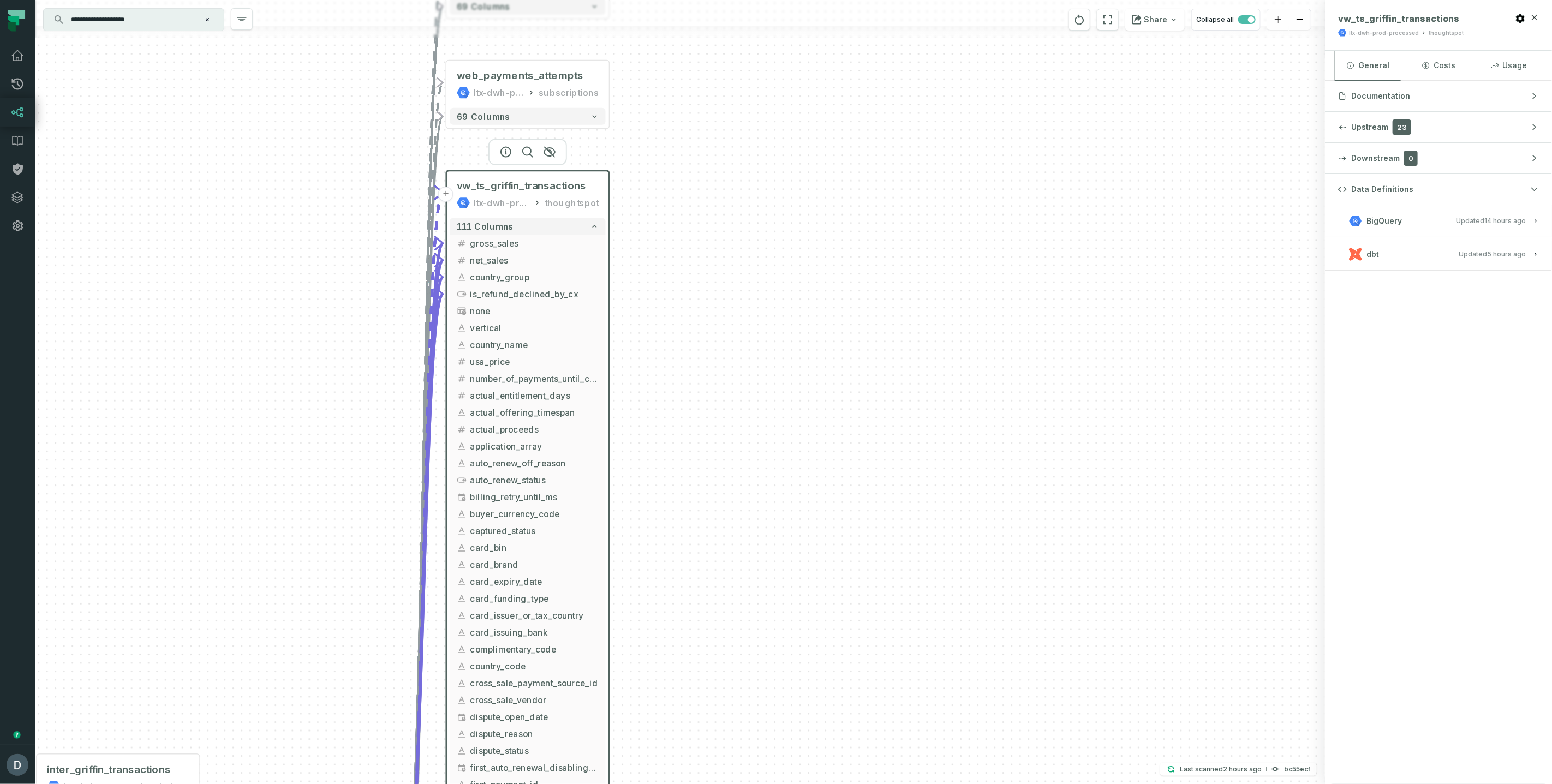
click at [1381, 242] on h3 "dbt Updated [DATE] 10:05:15 AM" at bounding box center [1439, 254] width 227 height 33
click at [1393, 247] on button "dbt Updated [DATE] 10:05:15 AM" at bounding box center [1439, 254] width 201 height 15
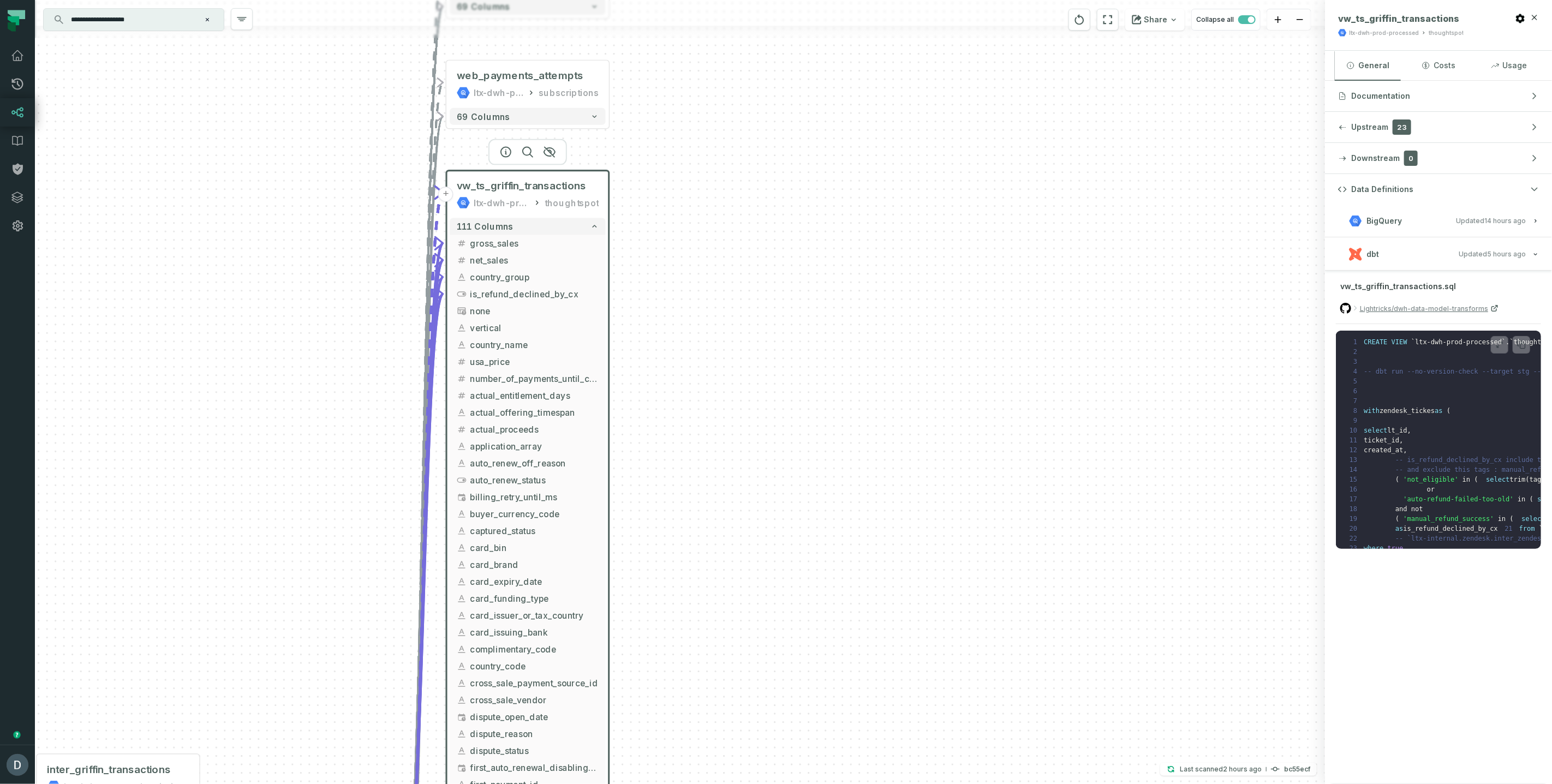
click at [1402, 255] on button "dbt Updated [DATE] 10:05:15 AM" at bounding box center [1439, 254] width 201 height 15
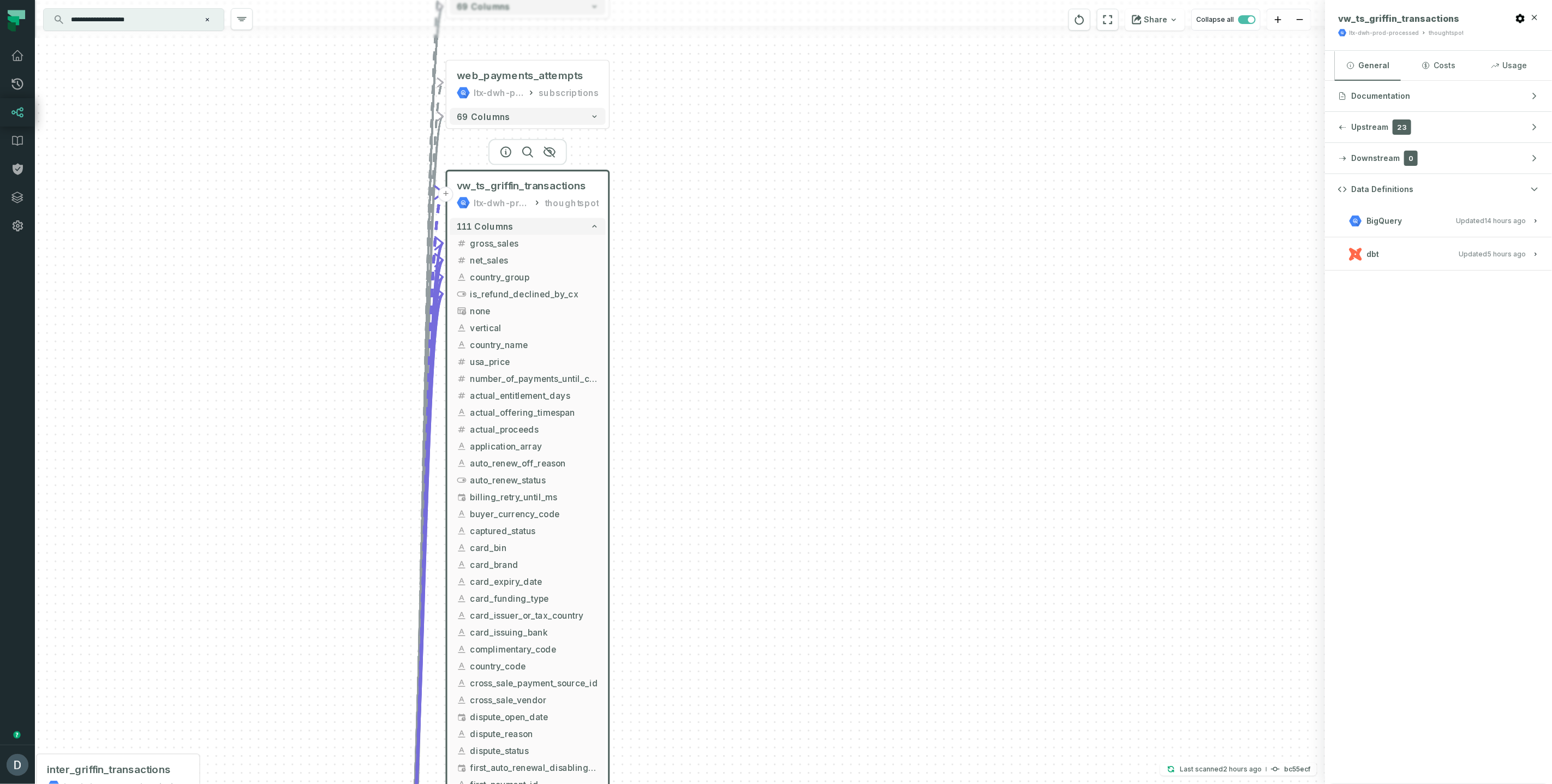
click at [1383, 225] on span "BigQuery" at bounding box center [1385, 221] width 36 height 11
click at [1367, 214] on button "BigQuery Updated [DATE] 1:03:36 AM" at bounding box center [1439, 221] width 201 height 15
click at [1379, 95] on span "Documentation" at bounding box center [1381, 96] width 59 height 11
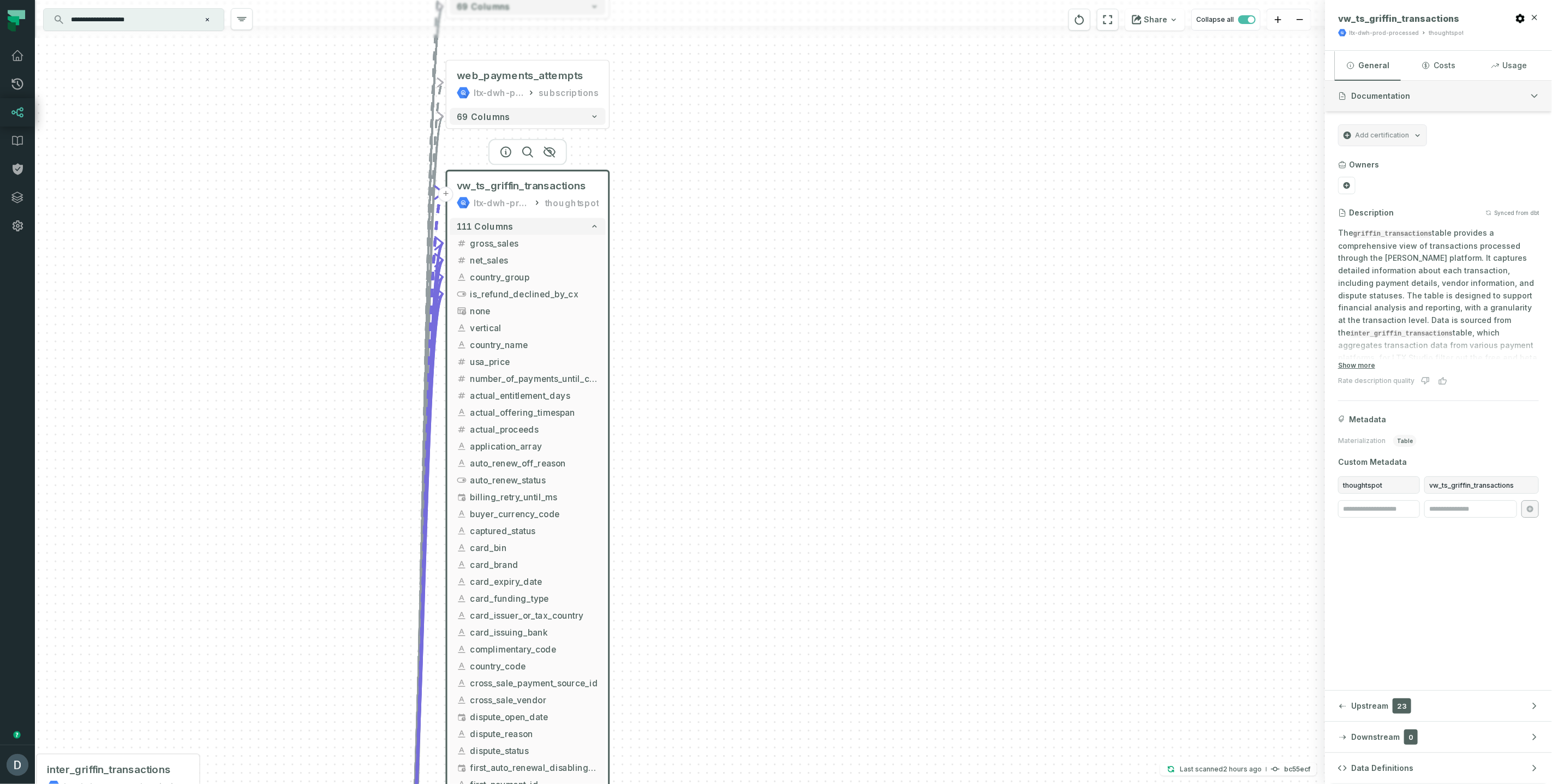
click at [1379, 95] on span "Documentation" at bounding box center [1381, 96] width 59 height 11
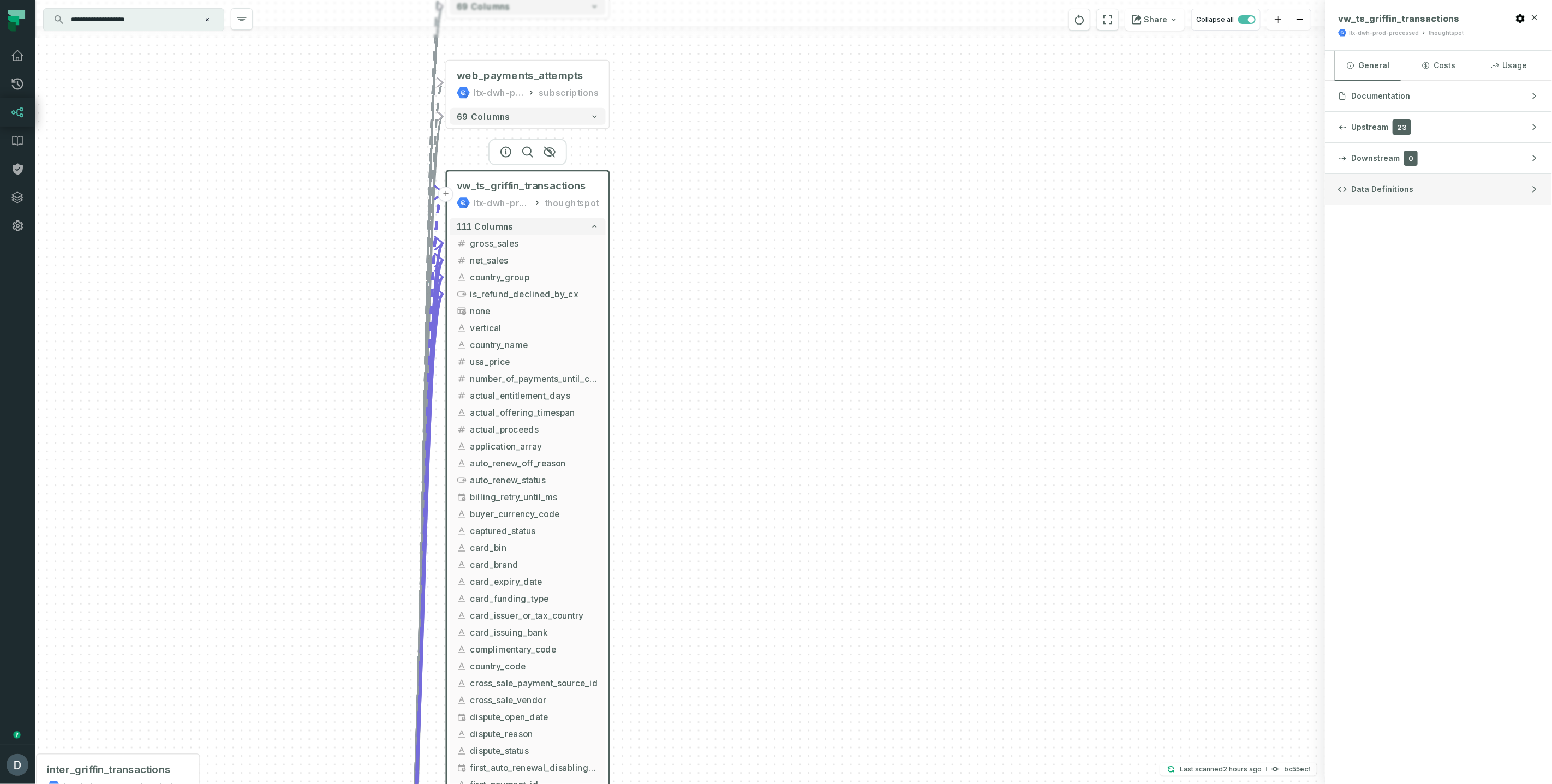
click at [1383, 188] on span "Data Definitions" at bounding box center [1382, 190] width 62 height 11
click at [1385, 250] on button "dbt Updated [DATE] 10:05:15 AM" at bounding box center [1439, 254] width 201 height 15
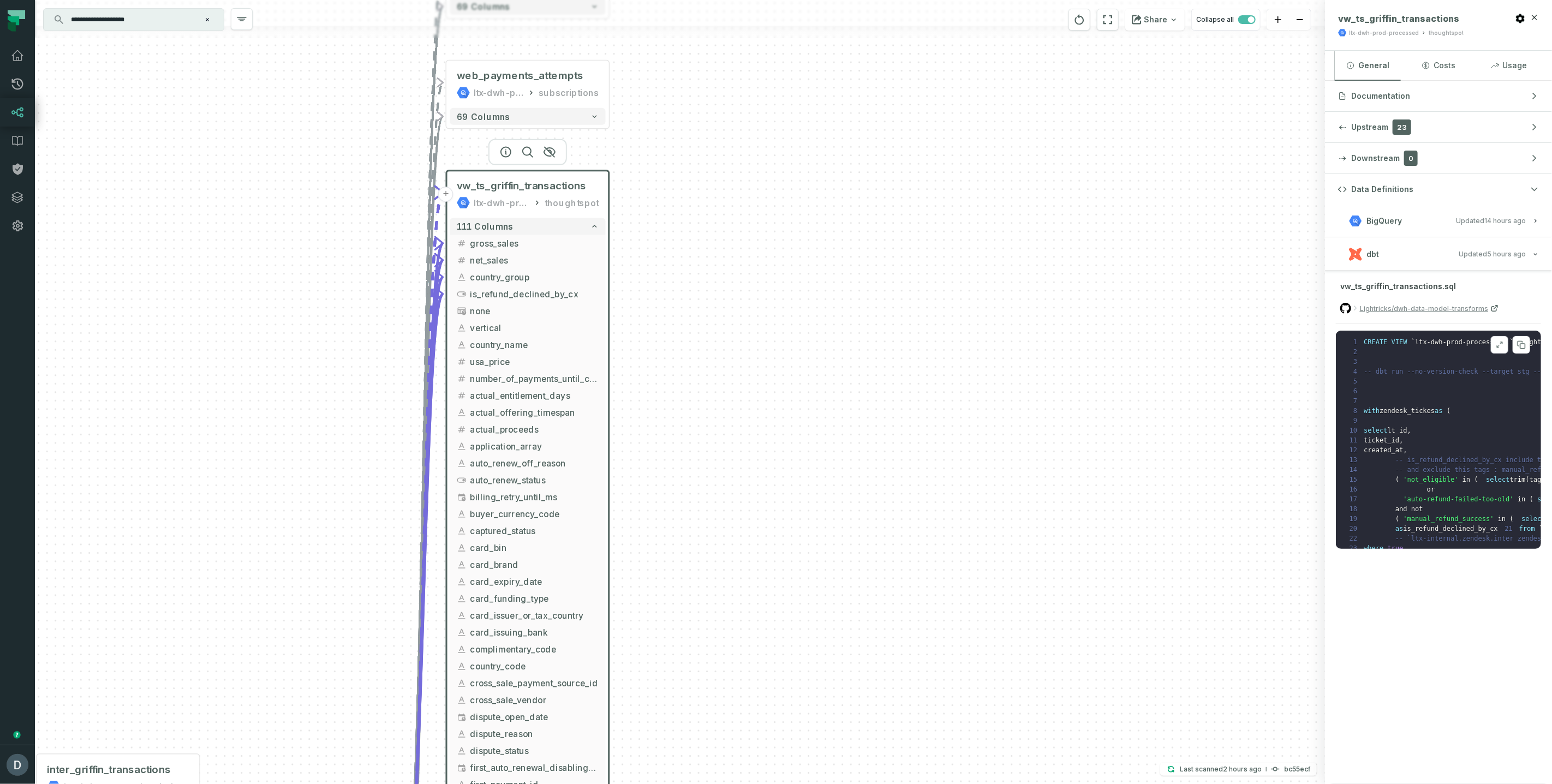
click at [1502, 341] on icon at bounding box center [1500, 345] width 7 height 9
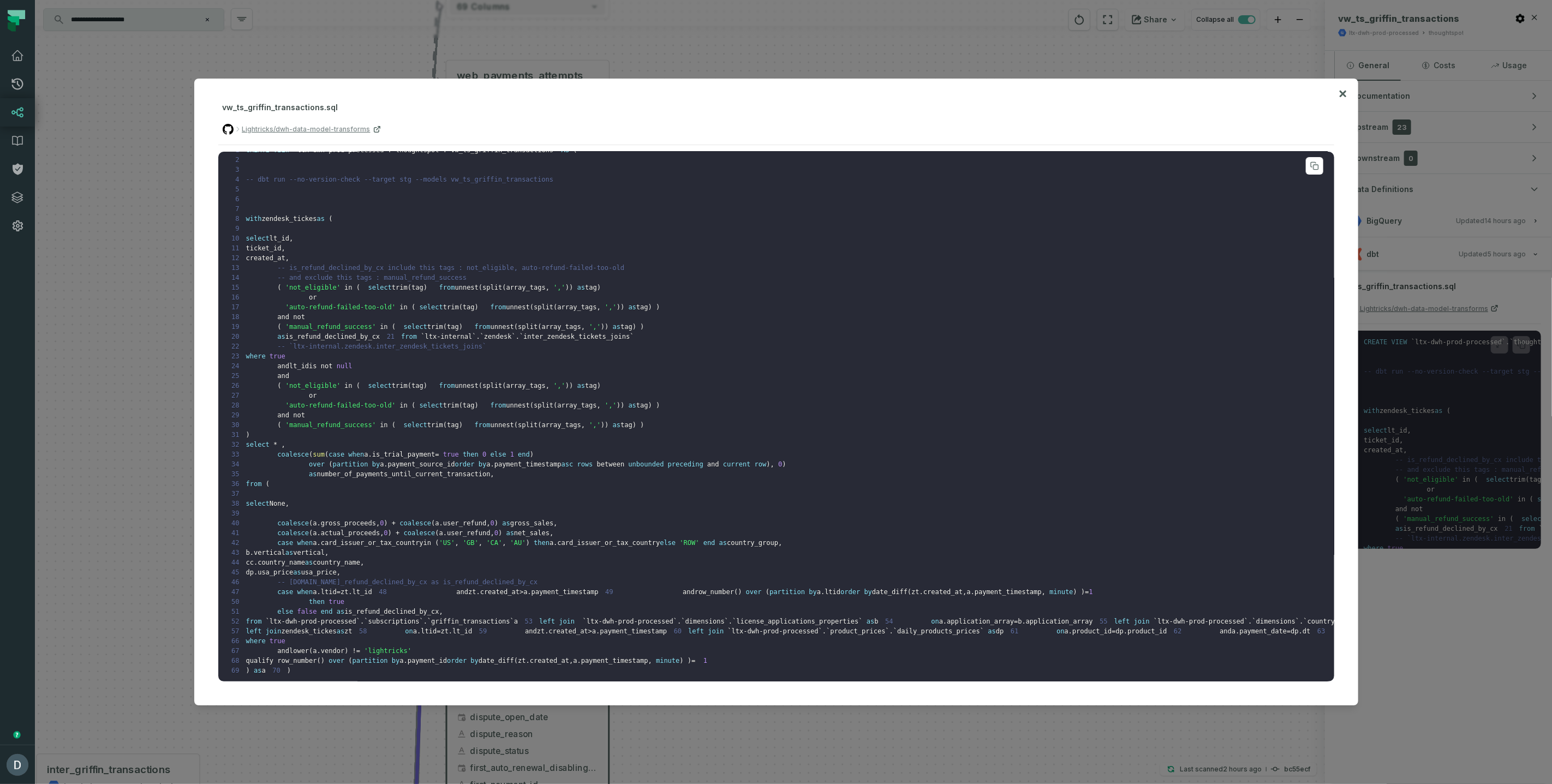
scroll to position [0, 0]
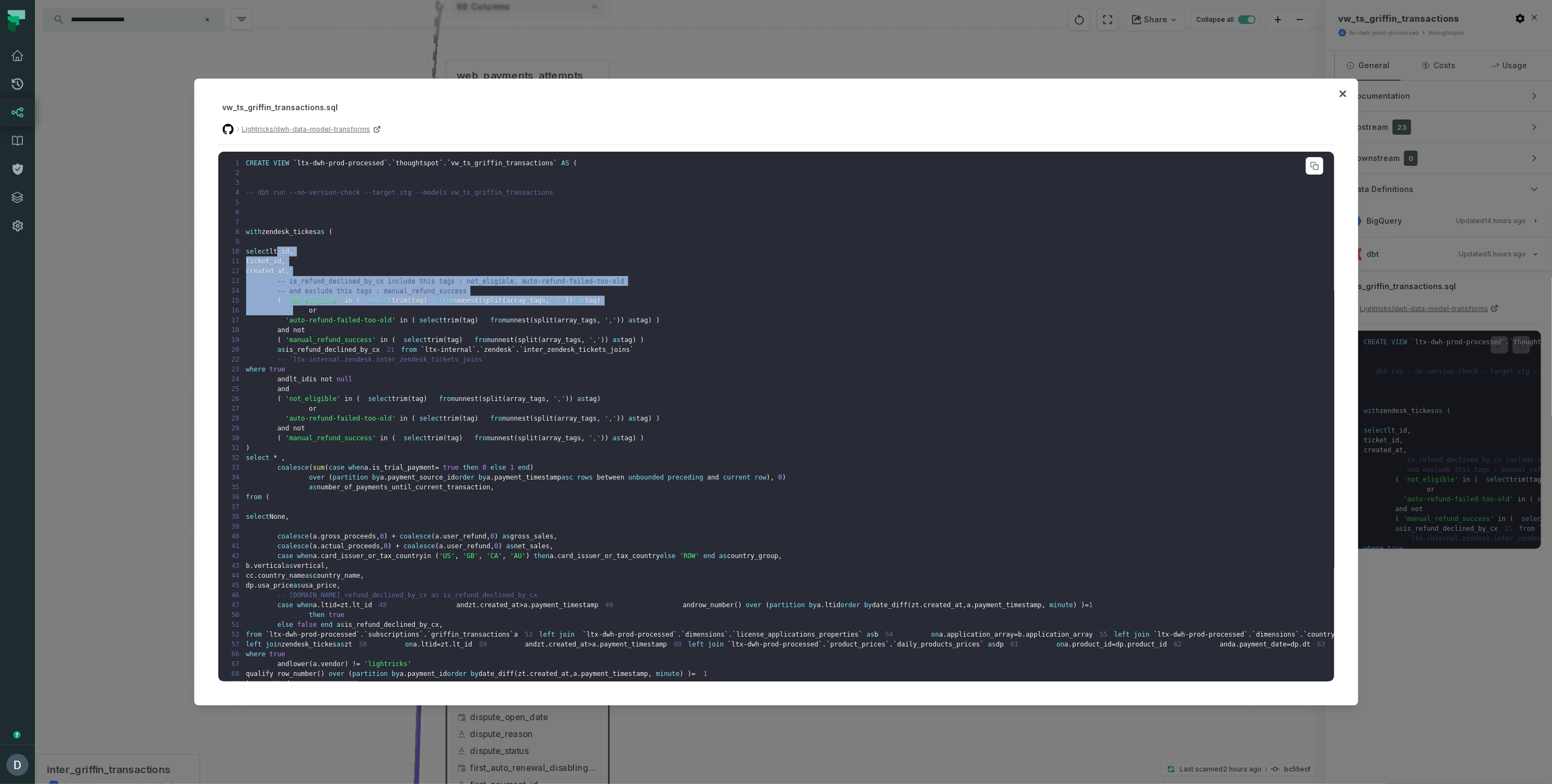
drag, startPoint x: 278, startPoint y: 254, endPoint x: 293, endPoint y: 311, distance: 58.9
click at [293, 310] on code "1 CREATE VIEW ` ltx-dwh-prod-processed ` . ` thoughtspot ` . ` vw_ts_griffin_tr…" at bounding box center [946, 423] width 1442 height 528
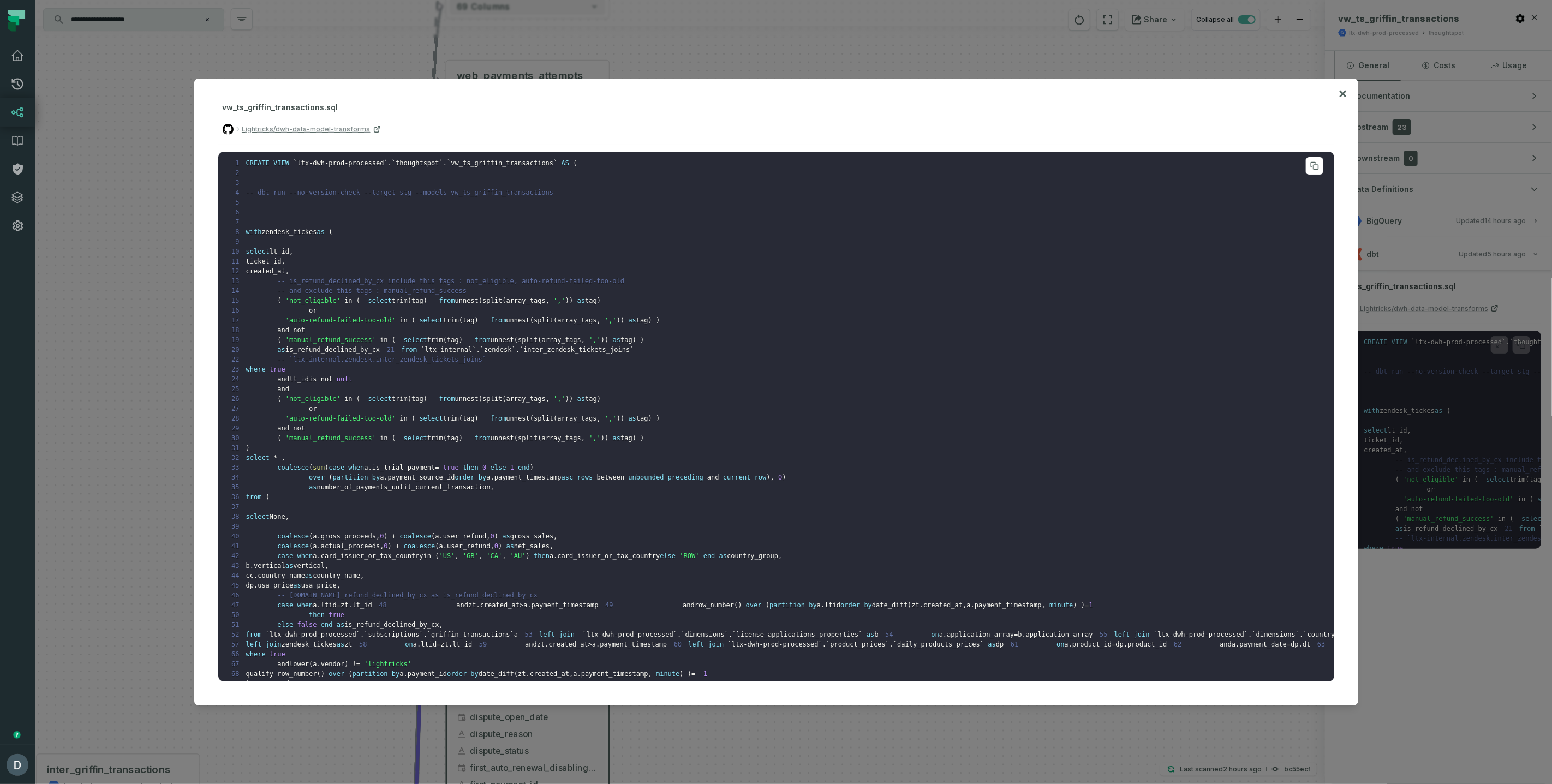
click at [267, 316] on span at bounding box center [266, 320] width 39 height 7
drag, startPoint x: 280, startPoint y: 397, endPoint x: 373, endPoint y: 444, distance: 104.2
click at [373, 444] on code "1 CREATE VIEW ` ltx-dwh-prod-processed ` . ` thoughtspot ` . ` vw_ts_griffin_tr…" at bounding box center [946, 423] width 1442 height 528
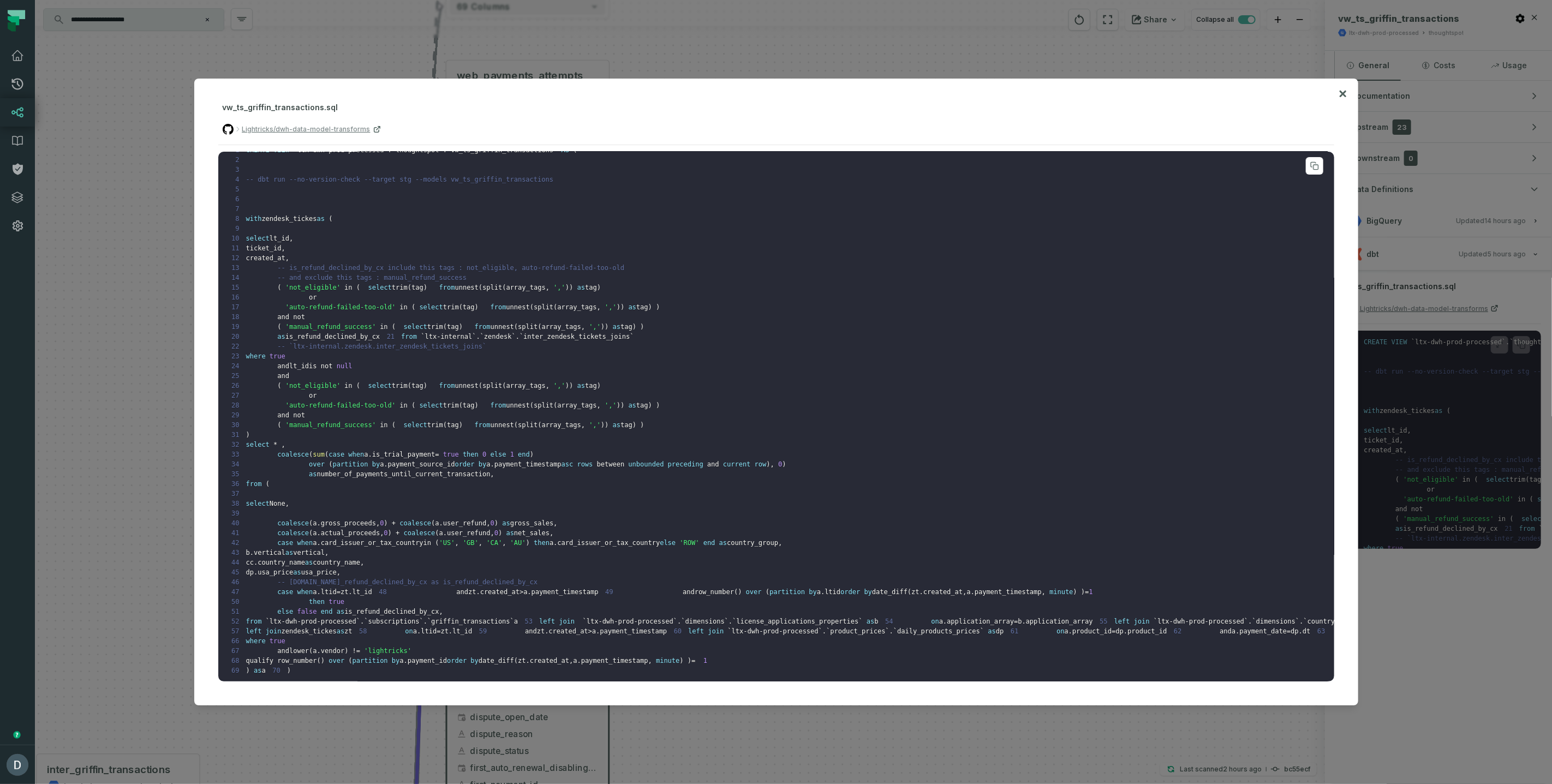
scroll to position [170, 0]
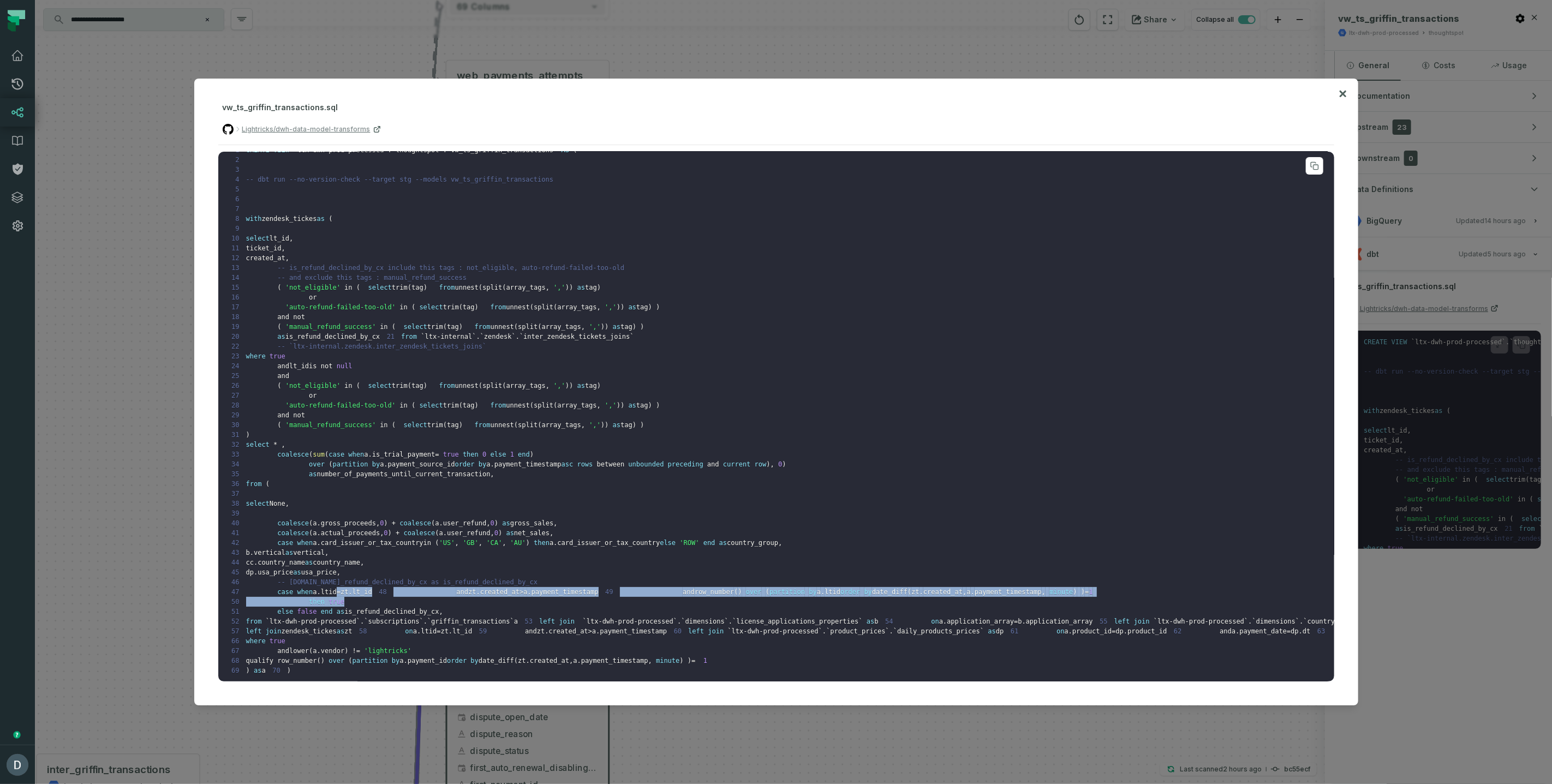
drag, startPoint x: 339, startPoint y: 444, endPoint x: 432, endPoint y: 476, distance: 98.4
click at [432, 476] on pre "1 CREATE VIEW ` ltx-dwh-prod-processed ` . ` thoughtspot ` . ` vw_ts_griffin_tr…" at bounding box center [776, 417] width 1116 height 530
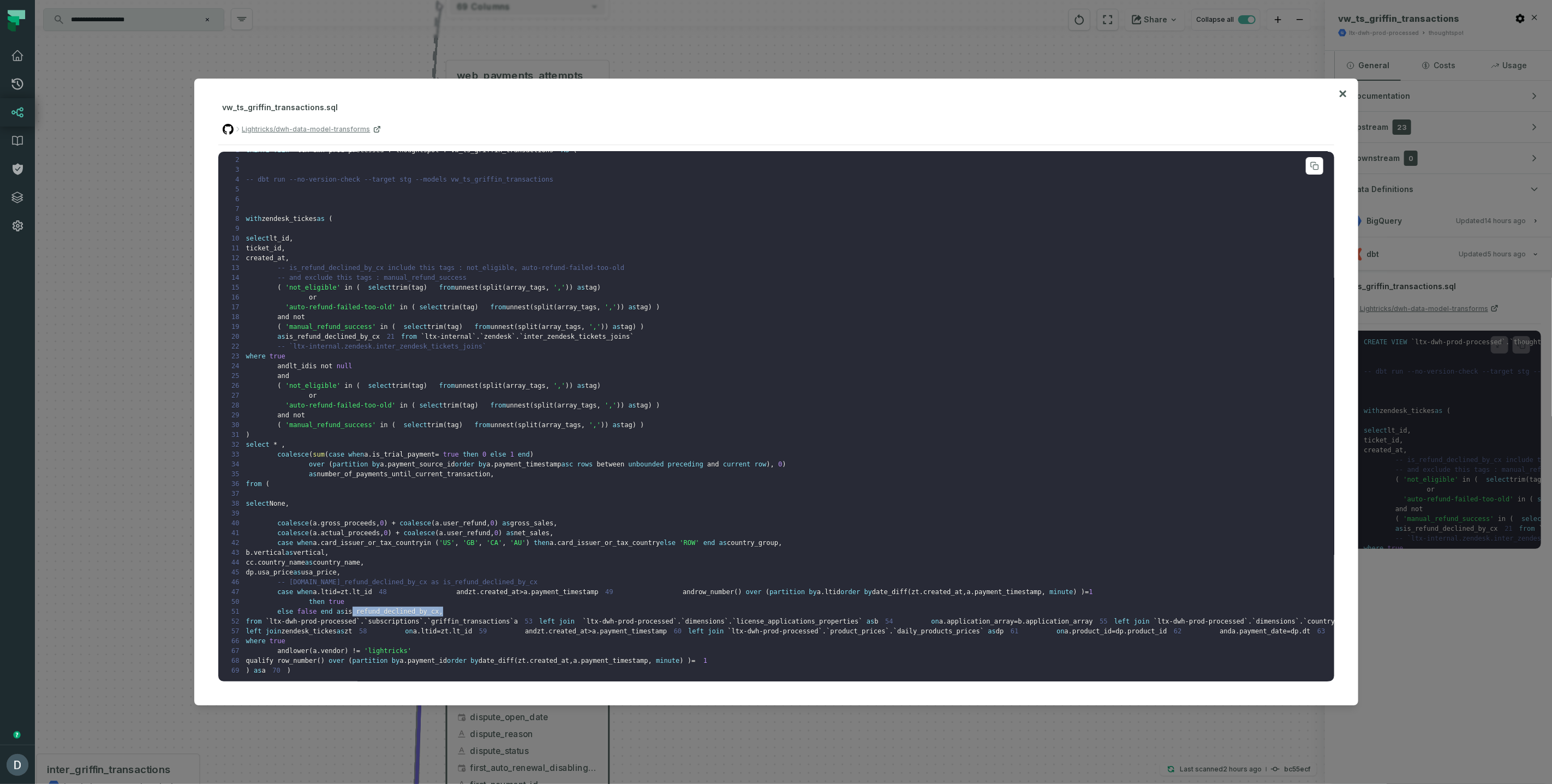
drag, startPoint x: 355, startPoint y: 484, endPoint x: 454, endPoint y: 488, distance: 99.1
click at [454, 488] on pre "1 CREATE VIEW ` ltx-dwh-prod-processed ` . ` thoughtspot ` . ` vw_ts_griffin_tr…" at bounding box center [776, 417] width 1116 height 530
drag, startPoint x: 315, startPoint y: 495, endPoint x: 513, endPoint y: 492, distance: 198.0
click at [513, 492] on code "1 CREATE VIEW ` ltx-dwh-prod-processed ` . ` thoughtspot ` . ` vw_ts_griffin_tr…" at bounding box center [946, 410] width 1442 height 528
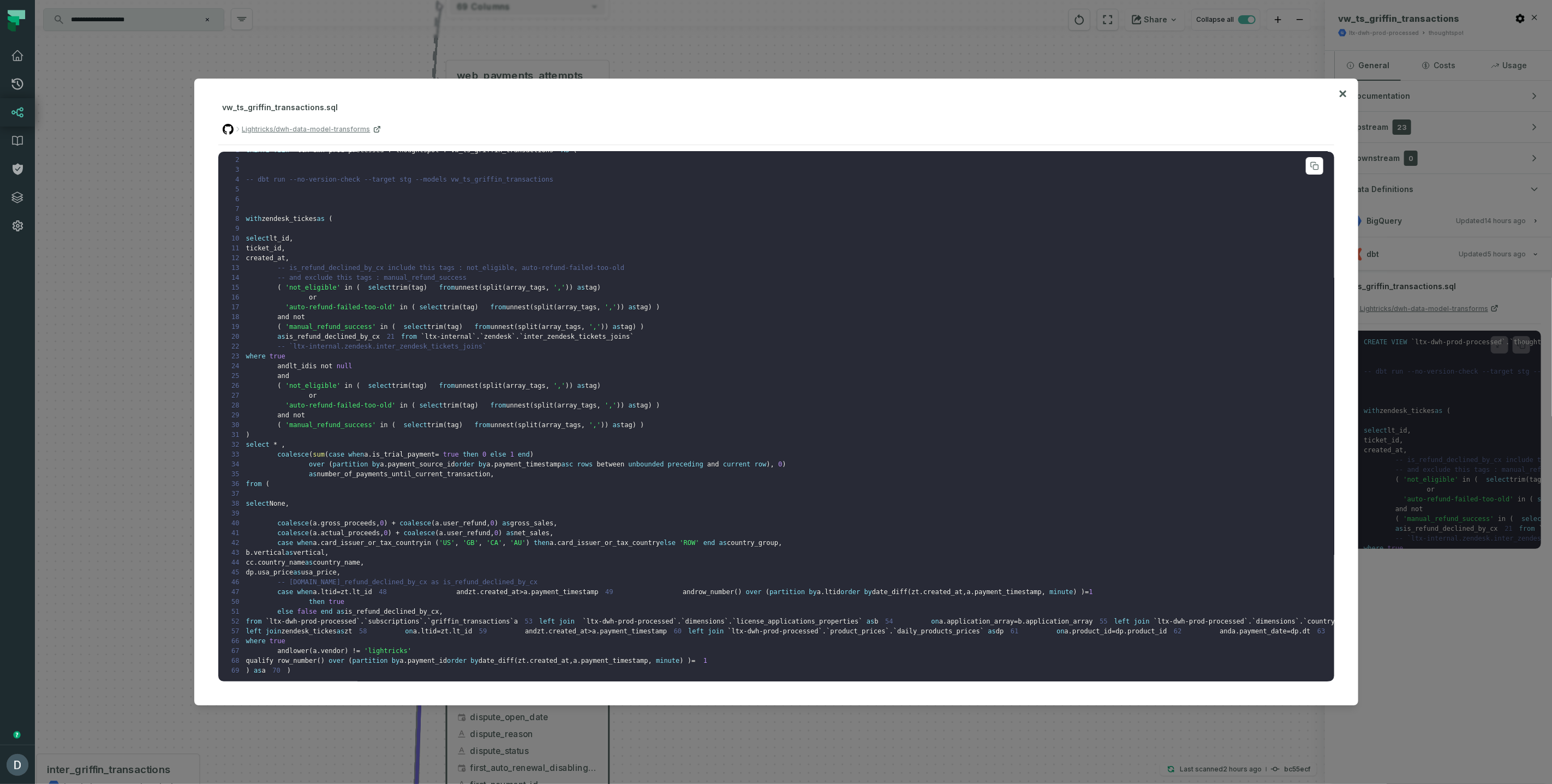
drag, startPoint x: 279, startPoint y: 356, endPoint x: 305, endPoint y: 356, distance: 26.0
click at [305, 356] on pre "1 CREATE VIEW ` ltx-dwh-prod-processed ` . ` thoughtspot ` . ` vw_ts_griffin_tr…" at bounding box center [776, 417] width 1116 height 530
drag, startPoint x: 276, startPoint y: 355, endPoint x: 300, endPoint y: 358, distance: 24.2
click at [300, 358] on pre "1 CREATE VIEW ` ltx-dwh-prod-processed ` . ` thoughtspot ` . ` vw_ts_griffin_tr…" at bounding box center [776, 417] width 1116 height 530
drag, startPoint x: 246, startPoint y: 356, endPoint x: 560, endPoint y: 663, distance: 439.1
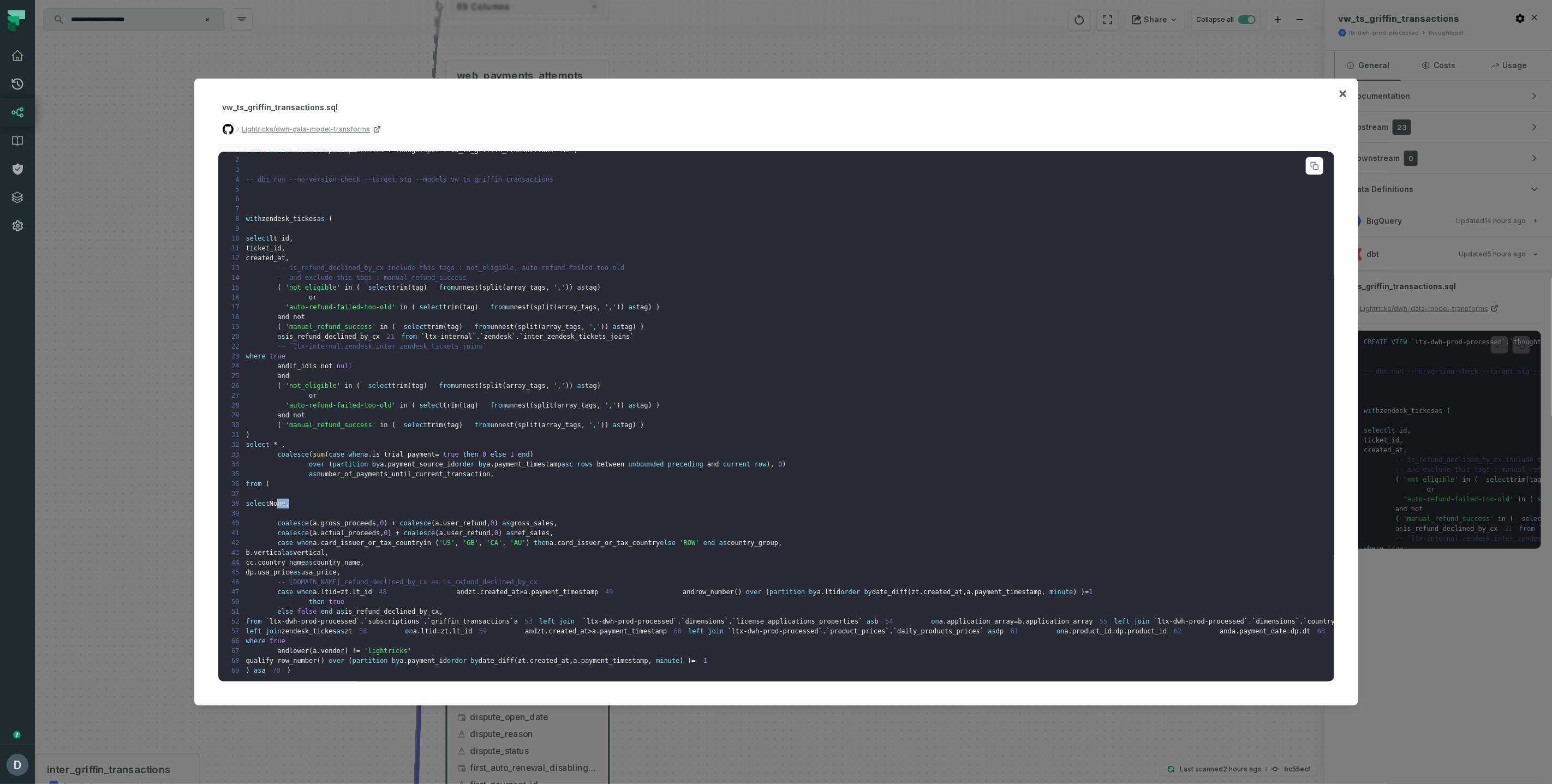
click at [560, 663] on pre "1 CREATE VIEW ` ltx-dwh-prod-processed ` . ` thoughtspot ` . ` vw_ts_griffin_tr…" at bounding box center [776, 417] width 1116 height 530
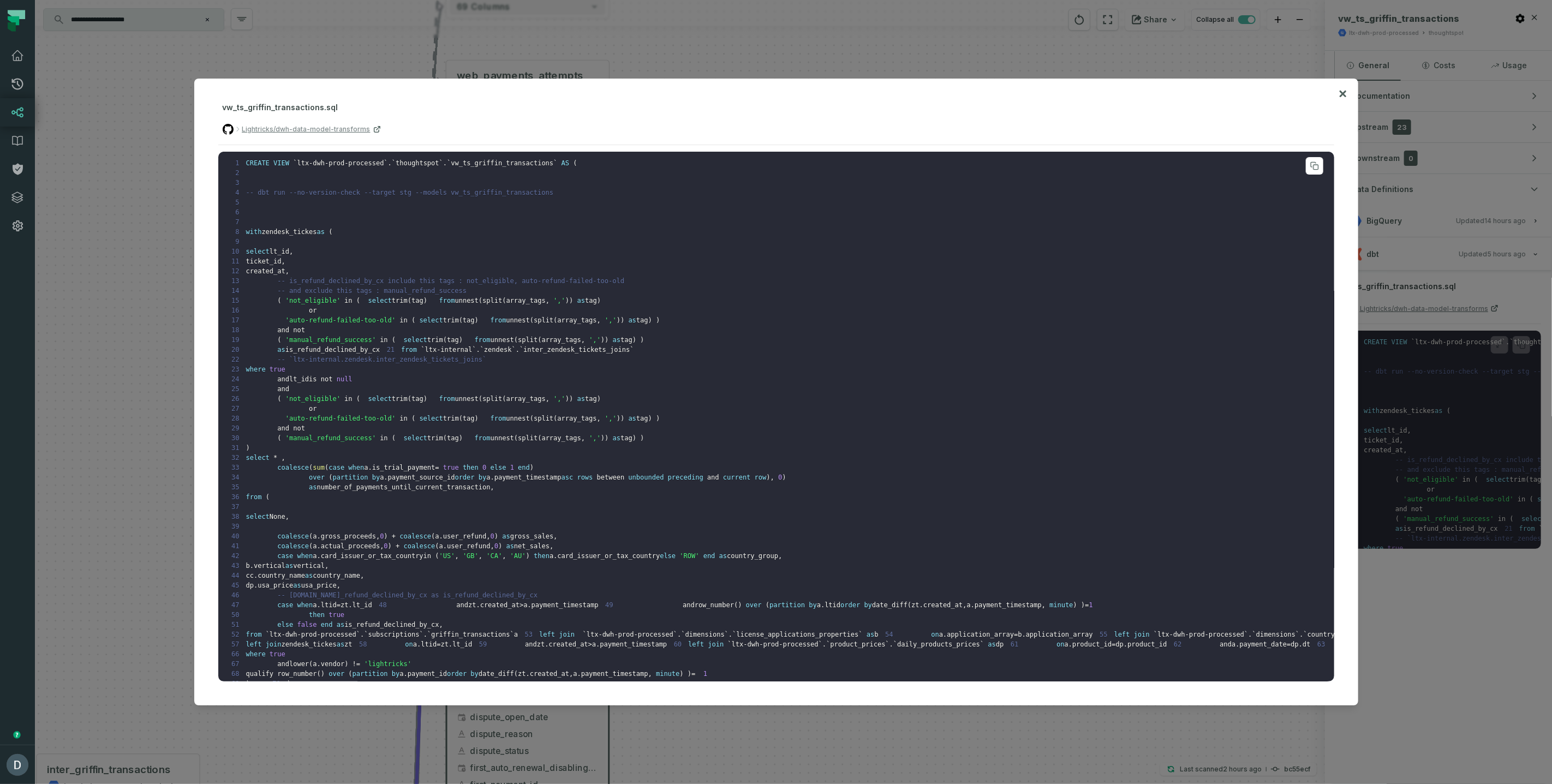
click at [310, 223] on pre "1 CREATE VIEW ` ltx-dwh-prod-processed ` . ` thoughtspot ` . ` vw_ts_griffin_tr…" at bounding box center [776, 417] width 1116 height 530
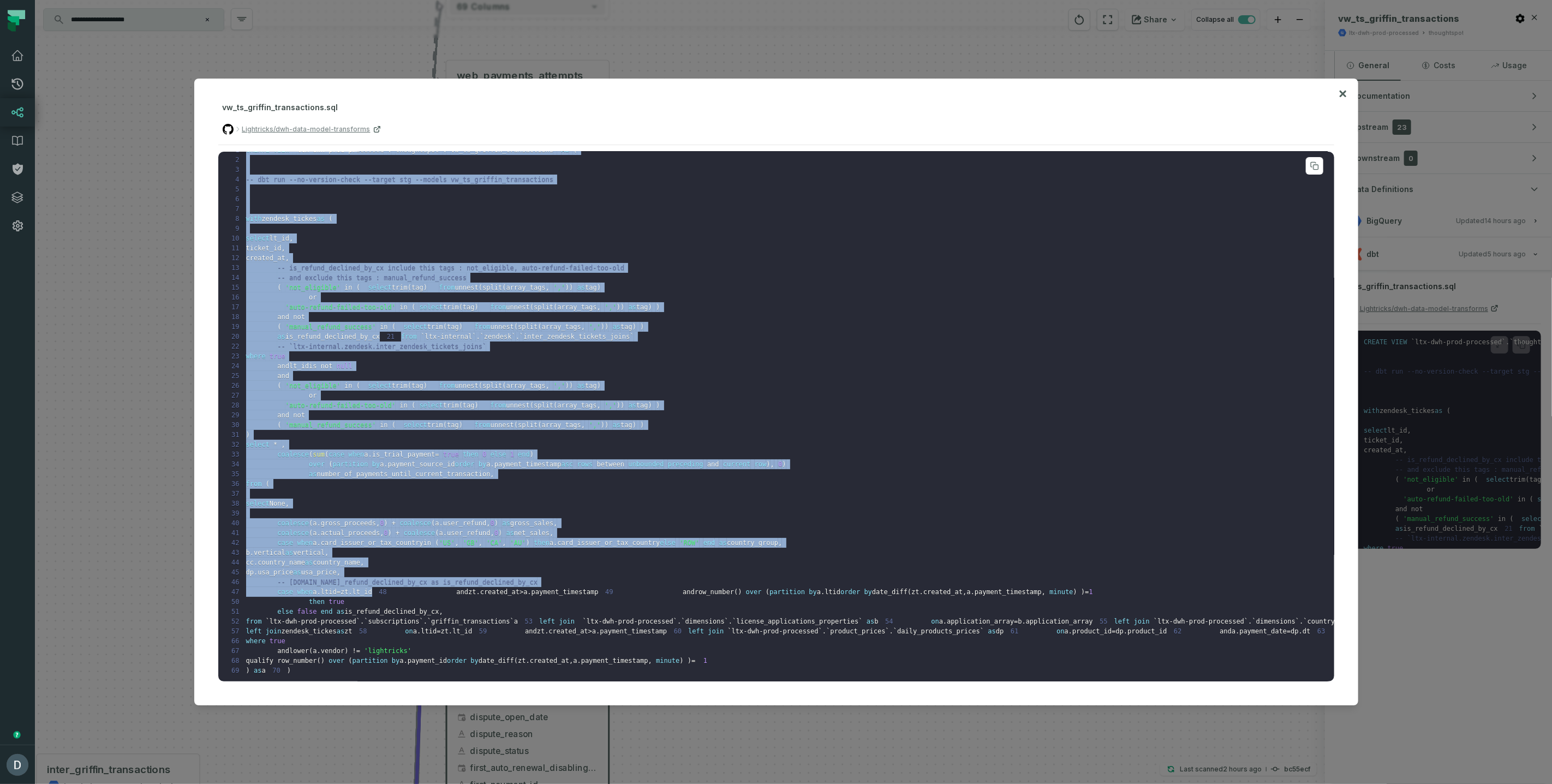
scroll to position [170, 0]
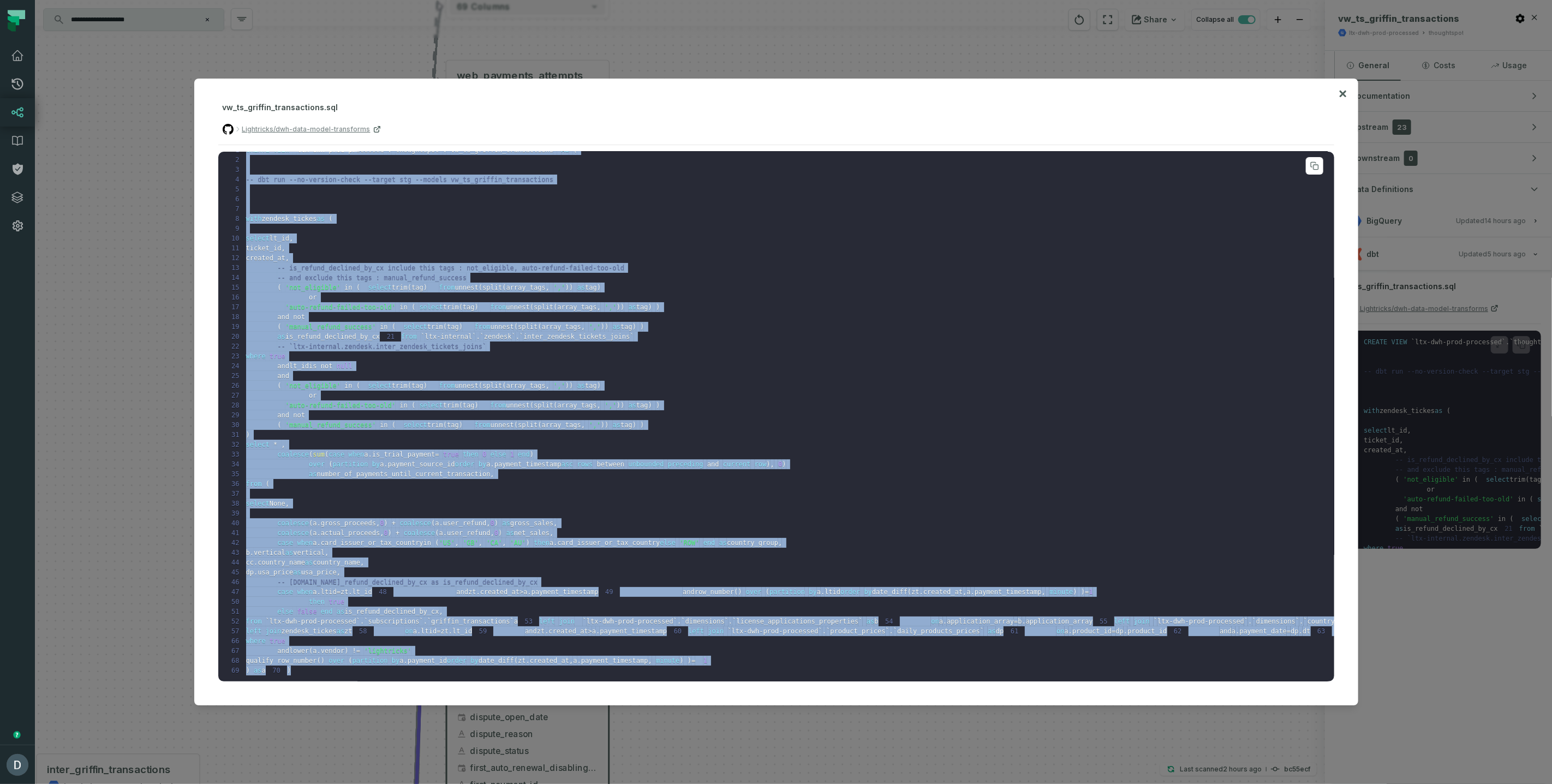
drag, startPoint x: 246, startPoint y: 161, endPoint x: 522, endPoint y: 672, distance: 580.8
click at [522, 672] on pre "1 CREATE VIEW ` ltx-dwh-prod-processed ` . ` thoughtspot ` . ` vw_ts_griffin_tr…" at bounding box center [776, 417] width 1116 height 530
copy code "CREATE VIEW ` ltx-dwh-prod-processed ` . ` thoughtspot ` . ` vw_ts_griffin_tran…"
click at [364, 213] on pre "1 CREATE VIEW ` ltx-dwh-prod-processed ` . ` thoughtspot ` . ` vw_ts_griffin_tr…" at bounding box center [776, 417] width 1116 height 530
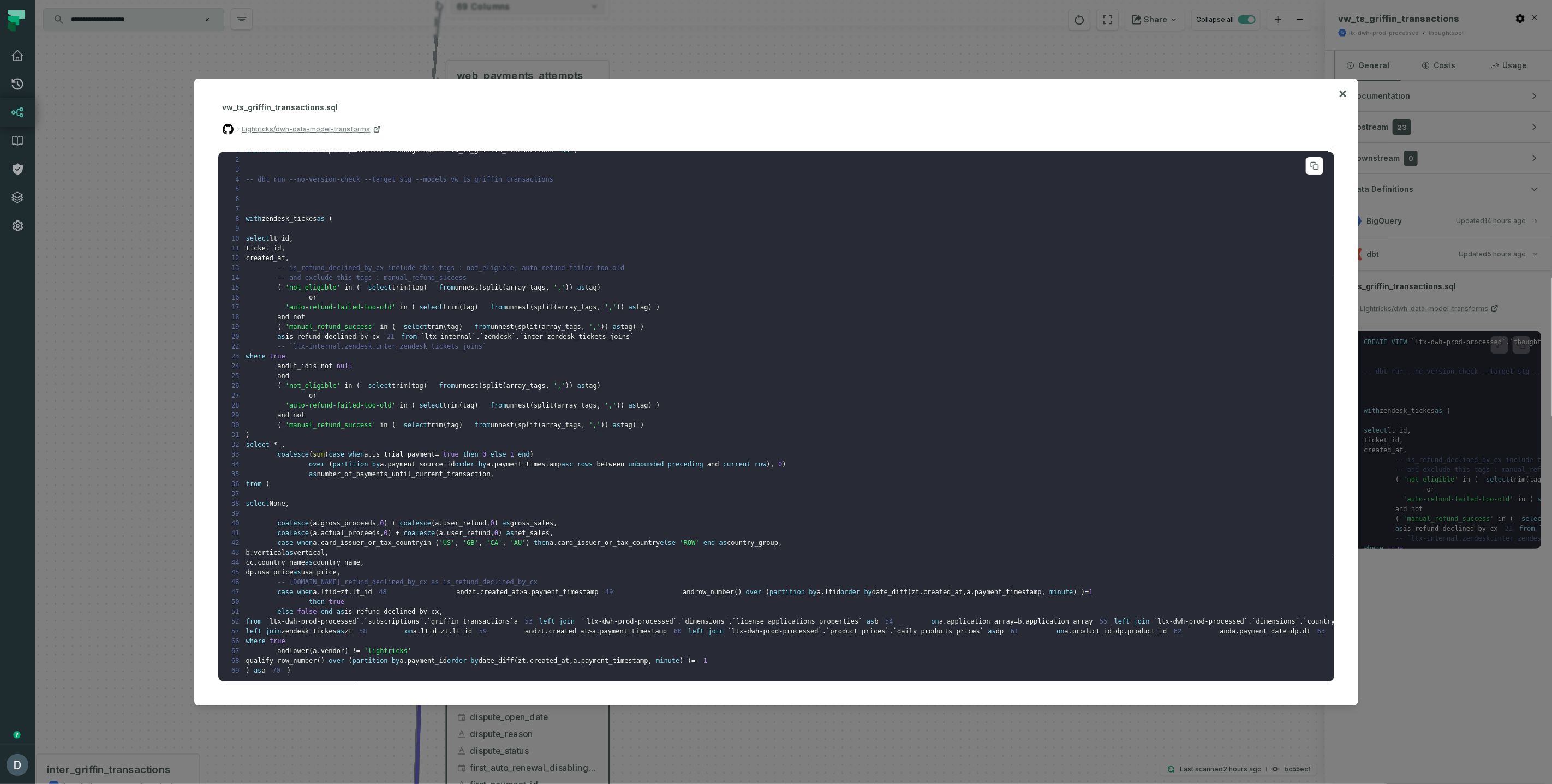
scroll to position [0, 0]
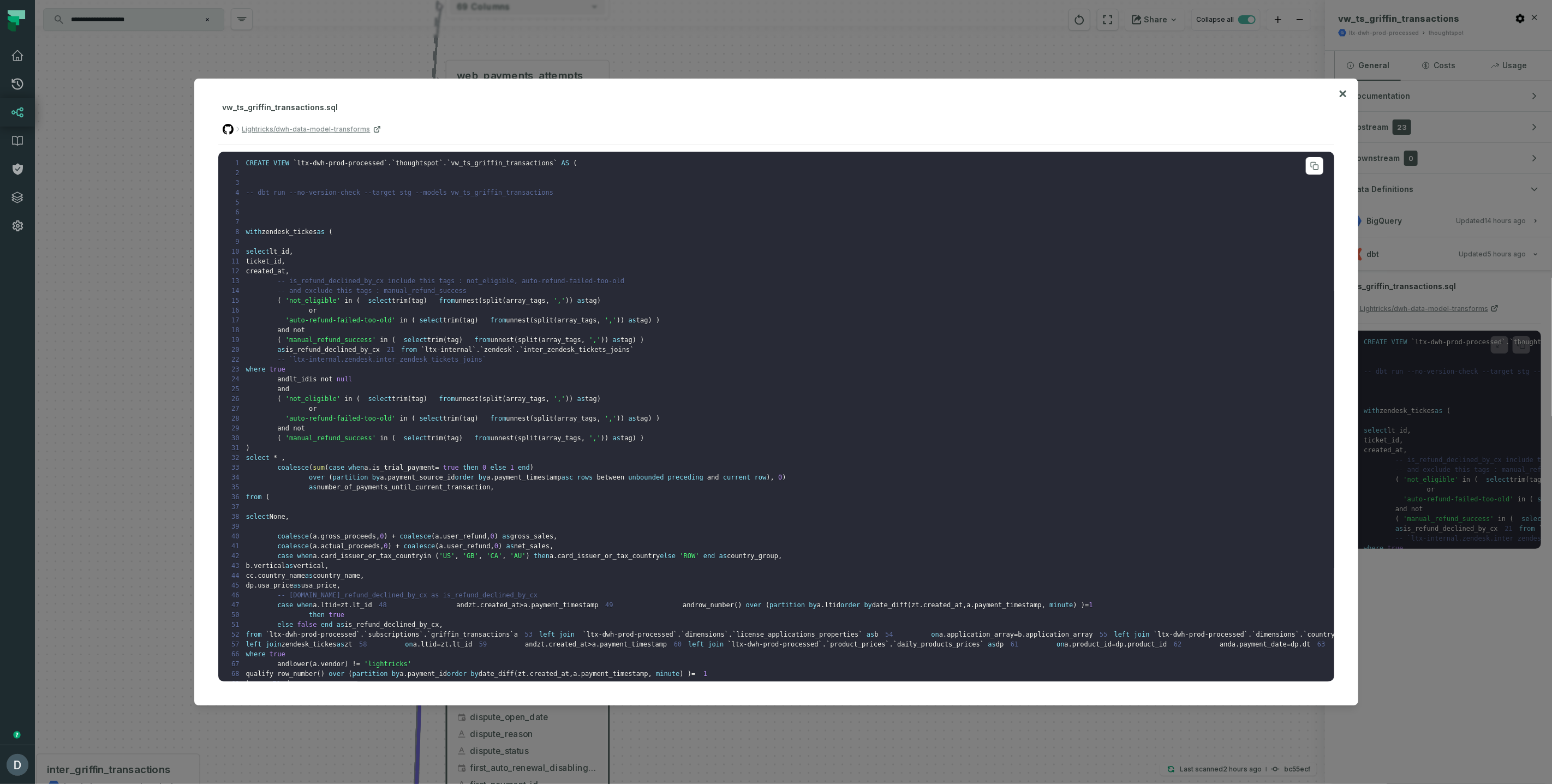
click at [481, 161] on span "vw_ts_griffin_transactions" at bounding box center [502, 163] width 103 height 7
copy span "vw_ts_griffin_transactions"
click at [360, 336] on span "'manual_refund_success'" at bounding box center [331, 340] width 90 height 7
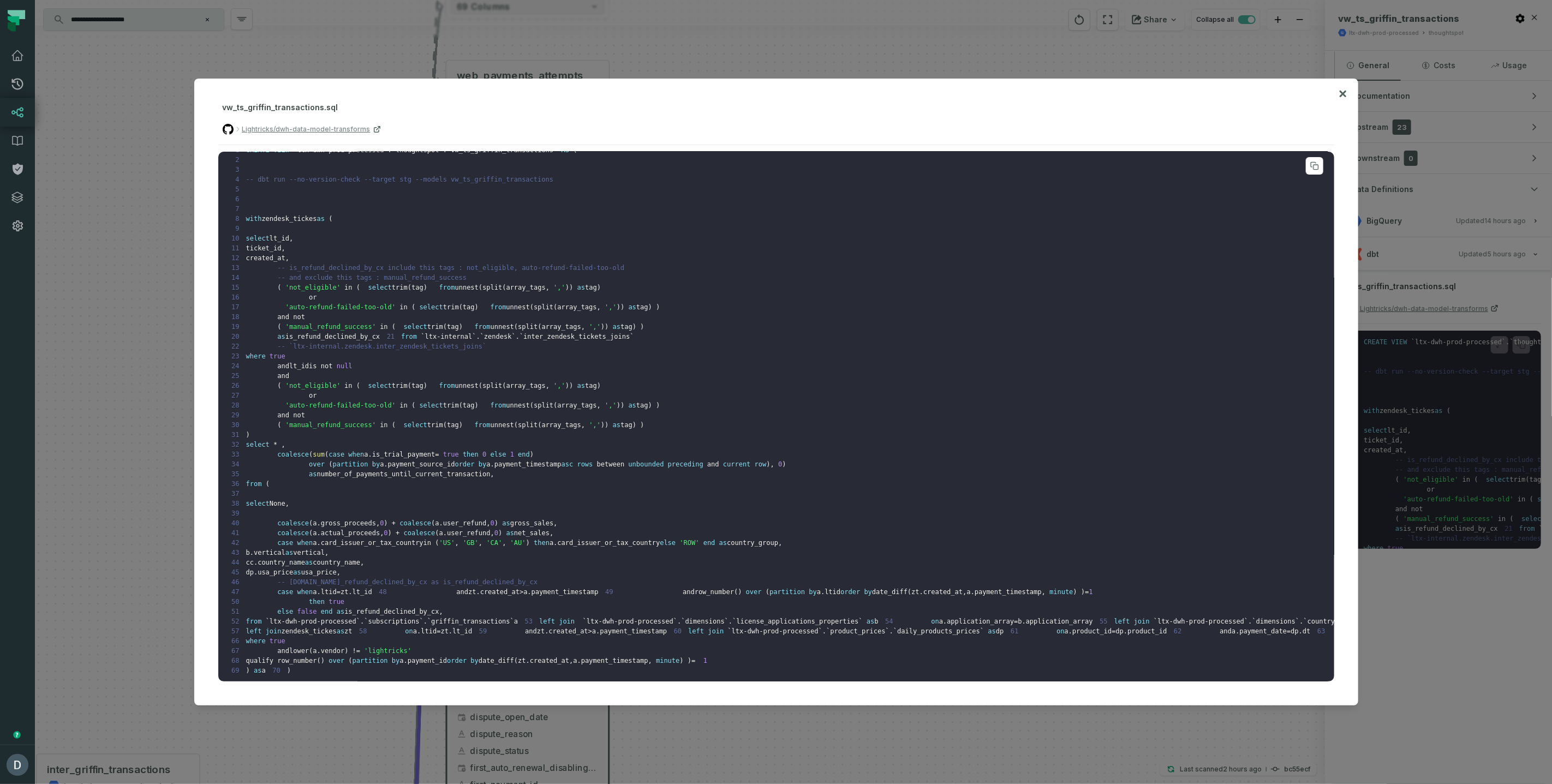
scroll to position [102, 0]
drag, startPoint x: 244, startPoint y: 403, endPoint x: 279, endPoint y: 426, distance: 41.9
click at [279, 426] on code "1 CREATE VIEW ` ltx-dwh-prod-processed ` . ` thoughtspot ` . ` vw_ts_griffin_tr…" at bounding box center [946, 410] width 1442 height 528
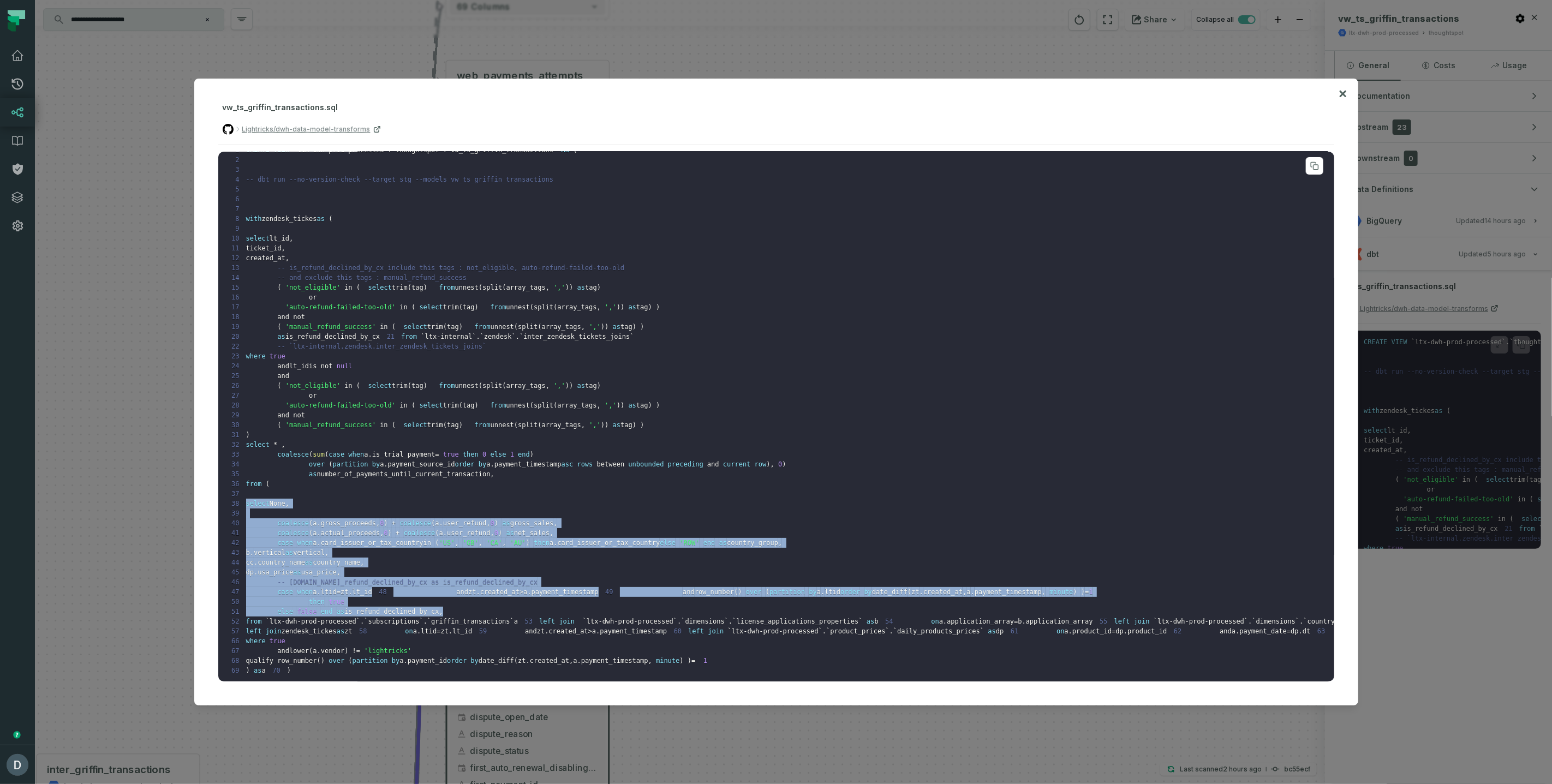
drag, startPoint x: 245, startPoint y: 426, endPoint x: 546, endPoint y: 553, distance: 326.7
click at [546, 553] on pre "1 CREATE VIEW ` ltx-dwh-prod-processed ` . ` thoughtspot ` . ` vw_ts_griffin_tr…" at bounding box center [776, 417] width 1116 height 530
copy code "select None , 39 40 coalesce ( a . gross_proceeds , 0 ) + coalesce ( a . user_r…"
